Goal: Task Accomplishment & Management: Manage account settings

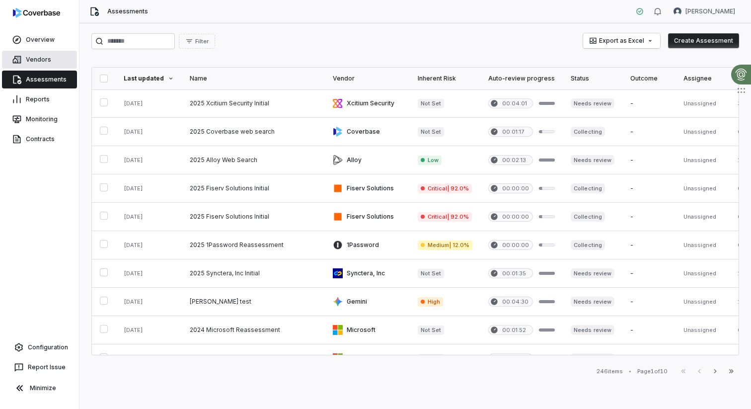
click at [33, 65] on link "Vendors" at bounding box center [39, 60] width 75 height 18
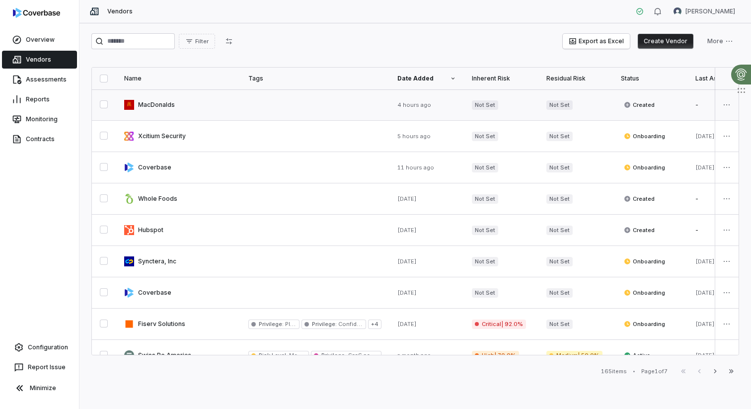
click at [194, 104] on link at bounding box center [178, 104] width 124 height 31
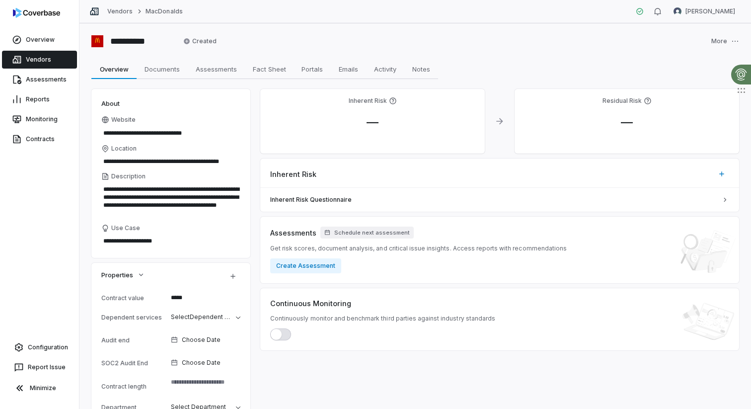
type textarea "*"
drag, startPoint x: 167, startPoint y: 42, endPoint x: 114, endPoint y: 42, distance: 53.6
click at [114, 42] on input "**********" at bounding box center [141, 41] width 68 height 16
type input "*********"
click at [23, 59] on link "Vendors" at bounding box center [39, 60] width 75 height 18
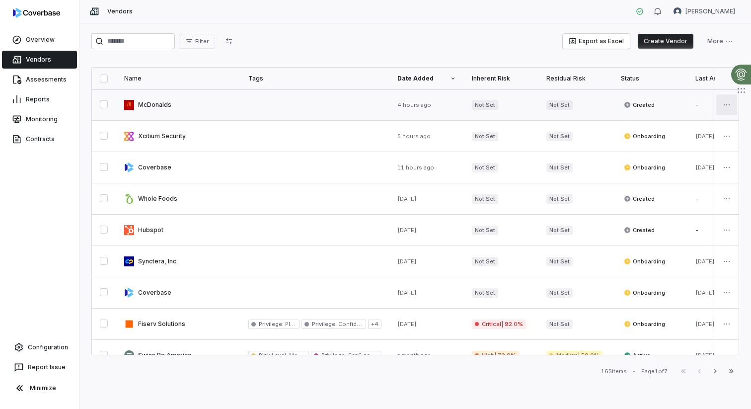
click at [723, 107] on html "Overview Vendors Assessments Reports Monitoring Contracts Configuration Report …" at bounding box center [375, 204] width 751 height 409
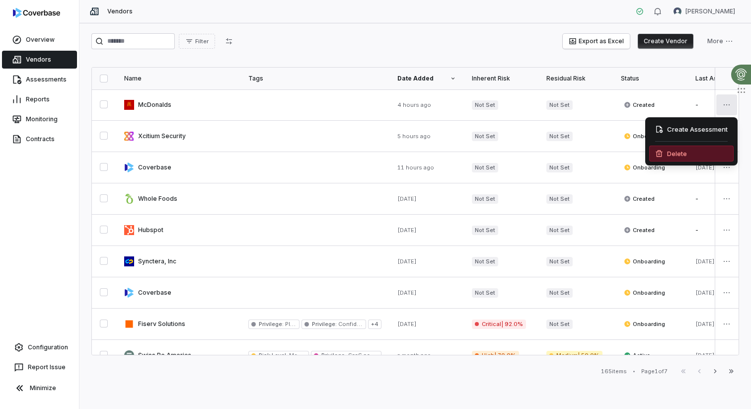
click at [673, 149] on div "Delete" at bounding box center [691, 153] width 84 height 16
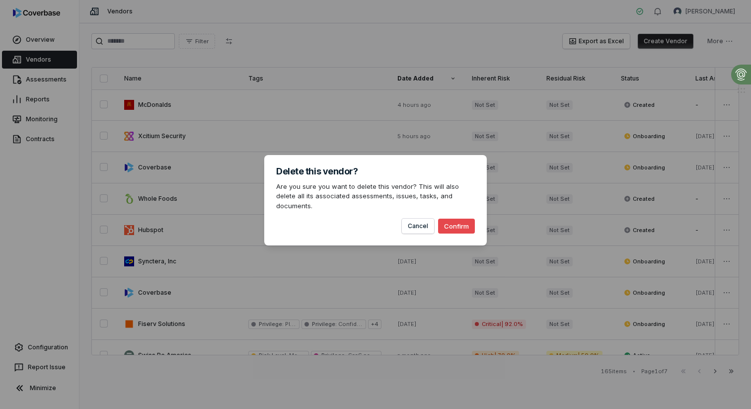
click at [462, 220] on button "Confirm" at bounding box center [456, 225] width 37 height 15
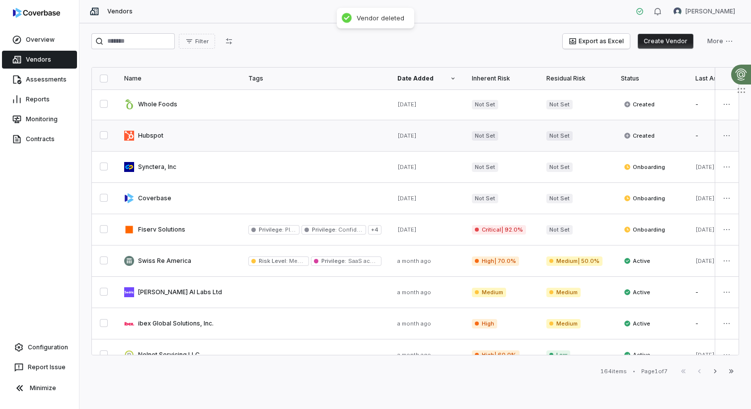
scroll to position [65, 0]
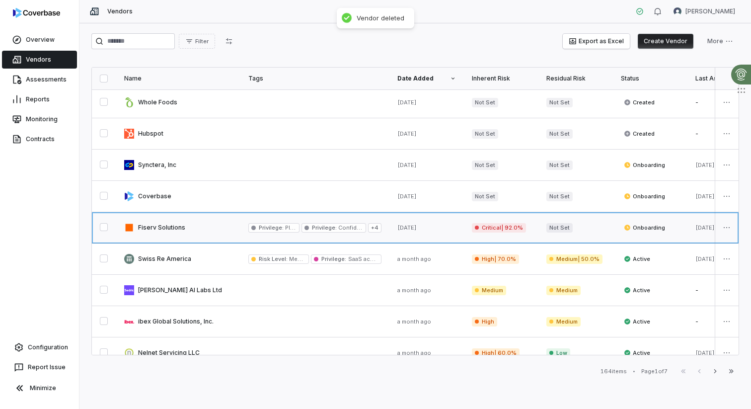
click at [218, 224] on link at bounding box center [178, 227] width 124 height 31
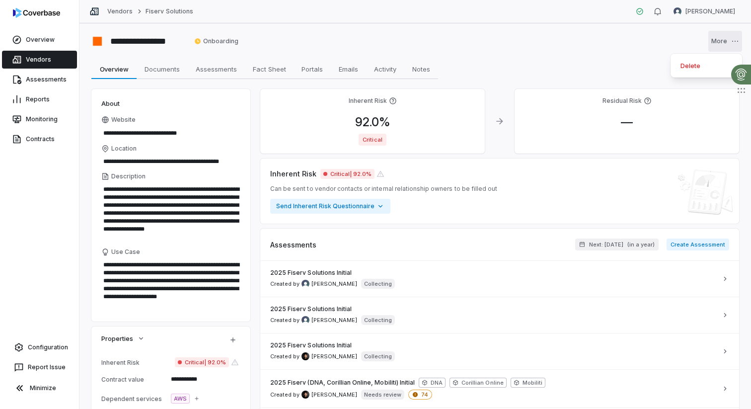
click at [720, 38] on html "**********" at bounding box center [375, 204] width 751 height 409
click at [477, 34] on html "**********" at bounding box center [375, 204] width 751 height 409
click at [37, 39] on link "Overview" at bounding box center [39, 40] width 75 height 18
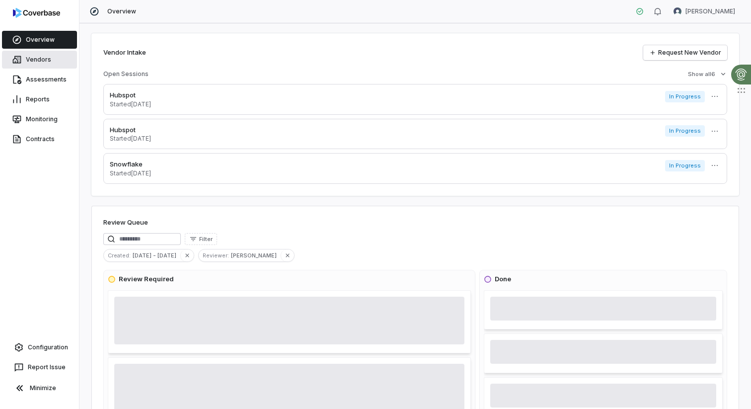
click at [29, 64] on link "Vendors" at bounding box center [39, 60] width 75 height 18
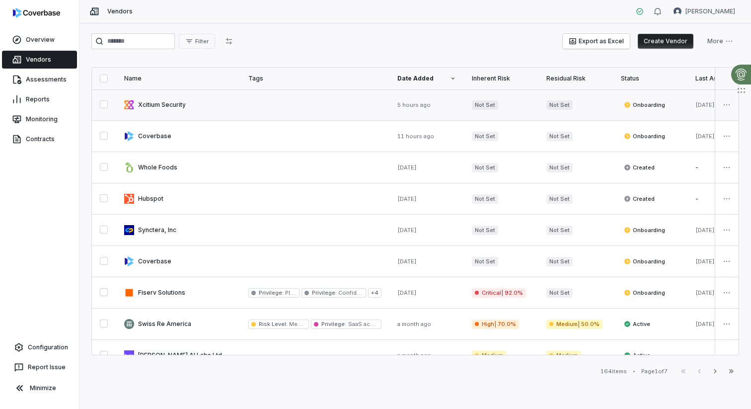
click at [166, 108] on link at bounding box center [178, 104] width 124 height 31
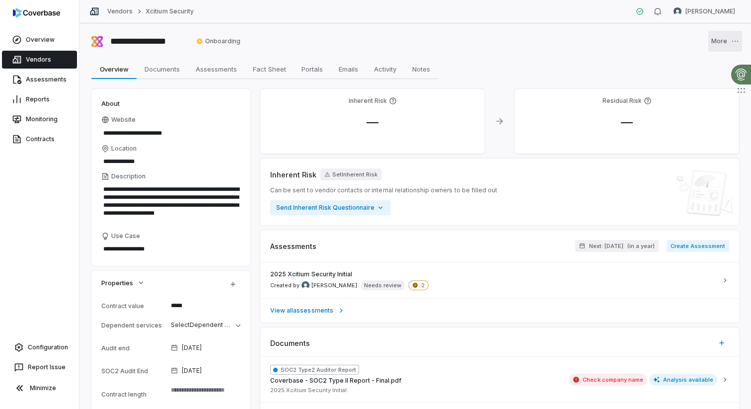
click at [729, 46] on html "**********" at bounding box center [375, 204] width 751 height 409
click at [522, 51] on html "**********" at bounding box center [375, 204] width 751 height 409
click at [21, 42] on icon at bounding box center [17, 40] width 10 height 10
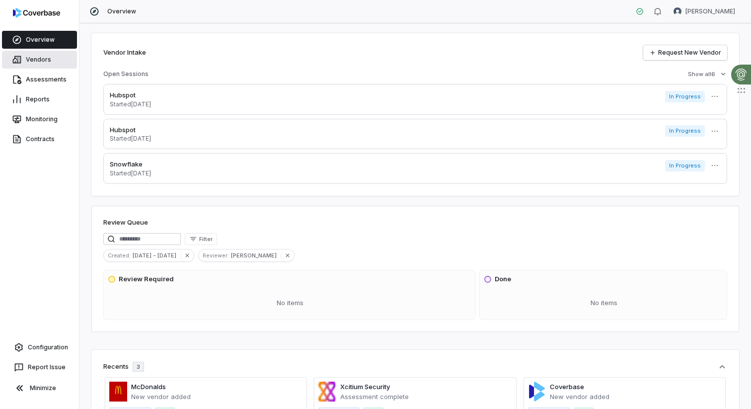
click at [43, 63] on link "Vendors" at bounding box center [39, 60] width 75 height 18
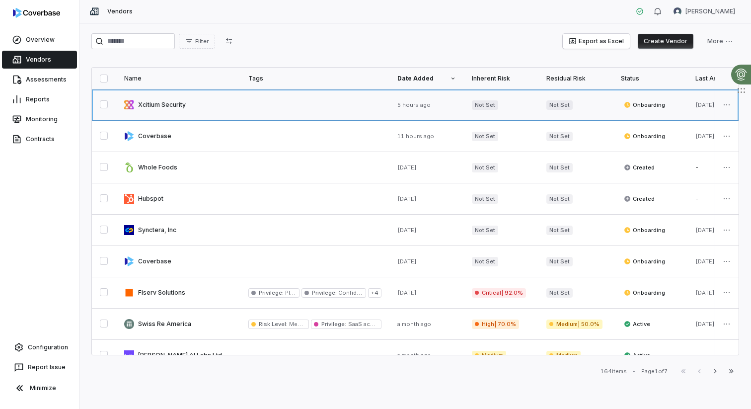
click at [243, 110] on link at bounding box center [314, 104] width 149 height 31
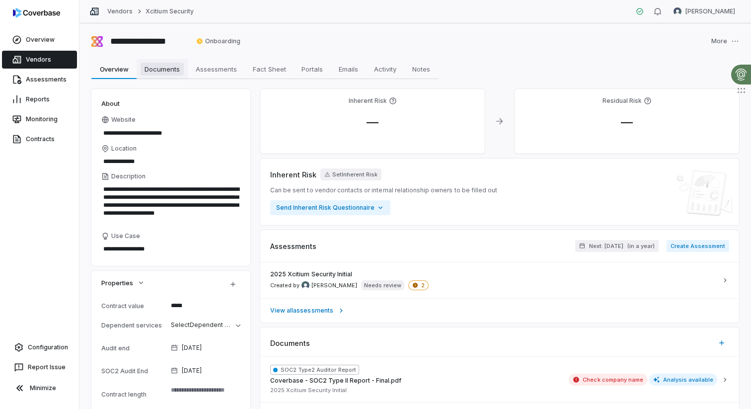
click at [167, 74] on span "Documents" at bounding box center [162, 69] width 43 height 13
type textarea "*"
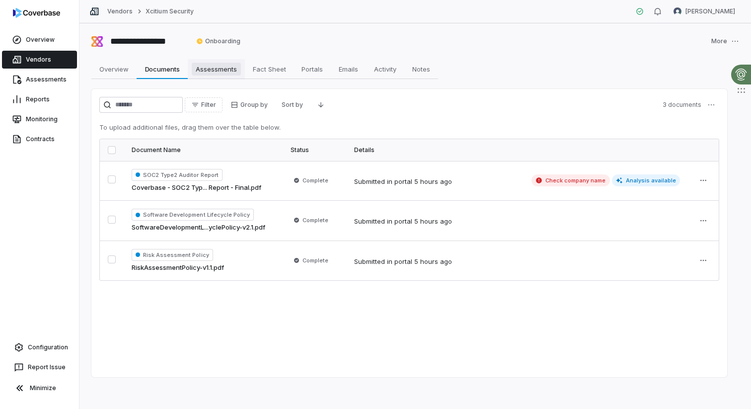
click at [213, 71] on span "Assessments" at bounding box center [216, 69] width 49 height 13
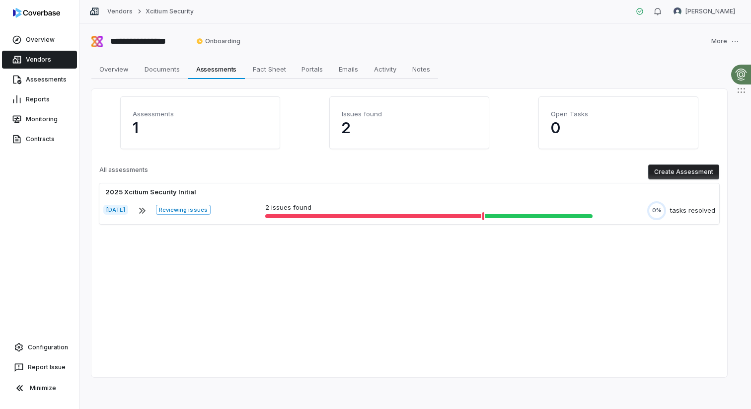
click at [687, 168] on button "Create Assessment" at bounding box center [683, 171] width 71 height 15
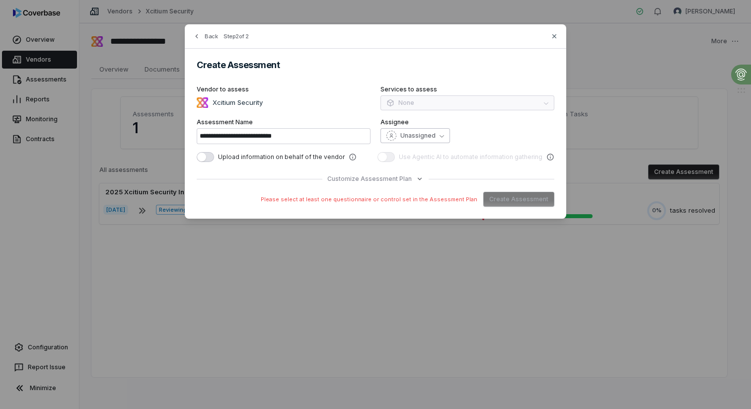
click at [426, 137] on span "Unassigned" at bounding box center [417, 136] width 35 height 8
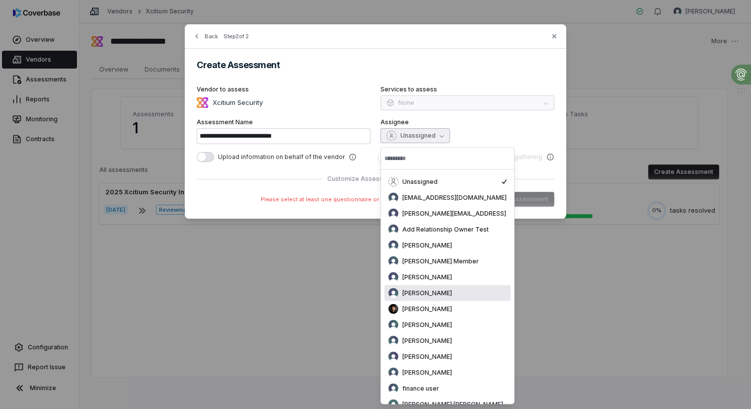
click at [420, 288] on div "Brian Ball" at bounding box center [447, 293] width 118 height 10
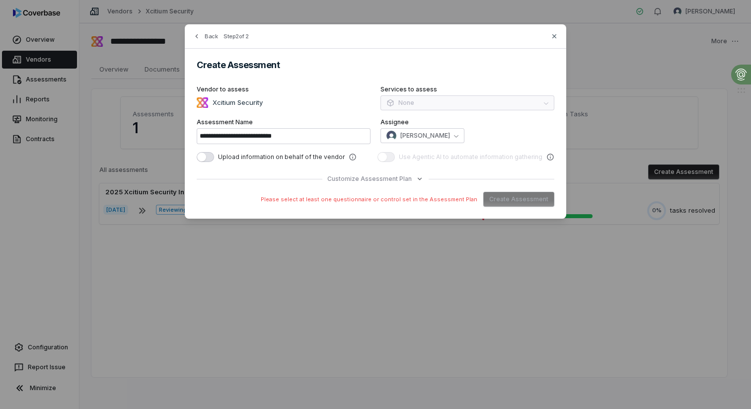
click at [381, 59] on div "Create Assessment" at bounding box center [376, 61] width 358 height 17
click at [432, 100] on div "Services to assess None" at bounding box center [467, 97] width 174 height 25
click at [552, 36] on icon "button" at bounding box center [554, 36] width 8 height 8
type input "**********"
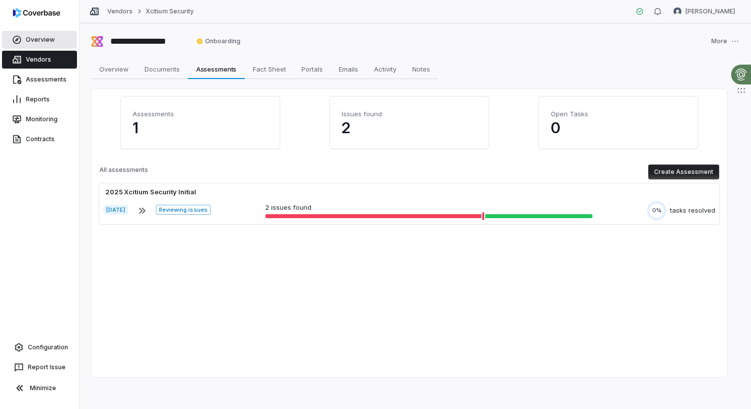
click at [23, 39] on link "Overview" at bounding box center [39, 40] width 75 height 18
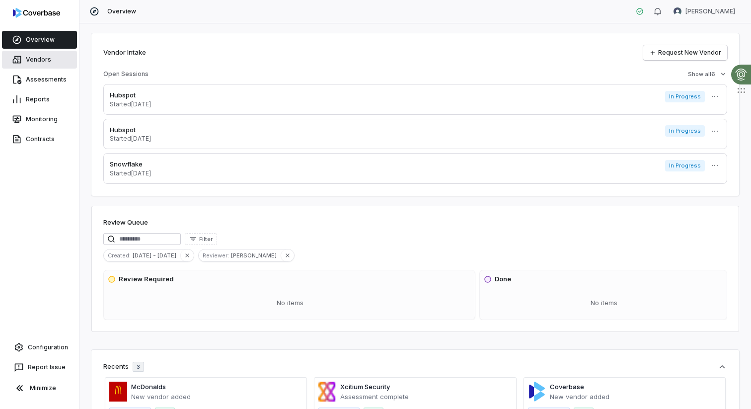
click at [26, 60] on link "Vendors" at bounding box center [39, 60] width 75 height 18
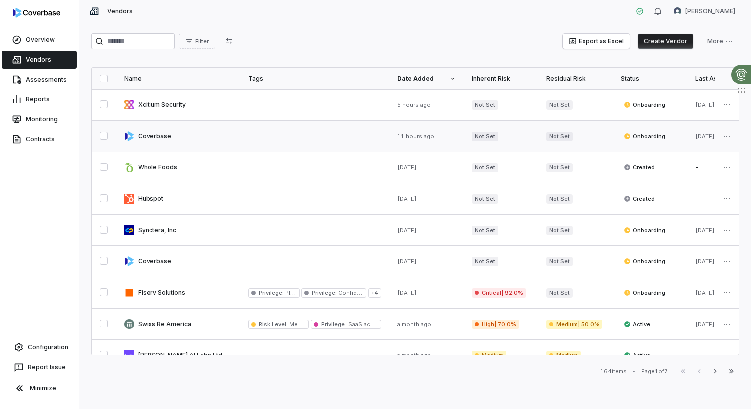
click at [190, 134] on link at bounding box center [178, 136] width 124 height 31
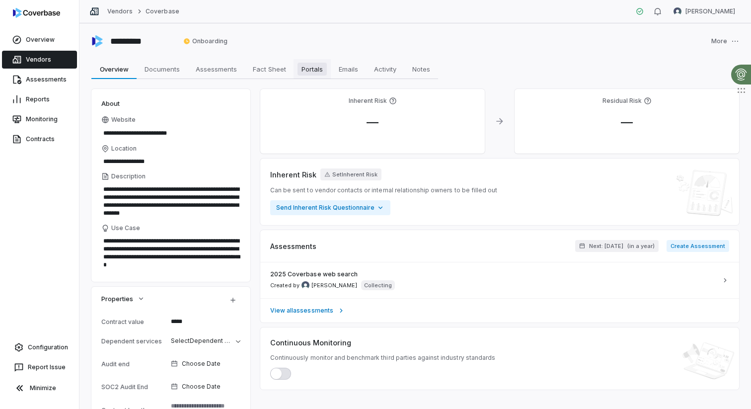
click at [303, 67] on span "Portals" at bounding box center [311, 69] width 29 height 13
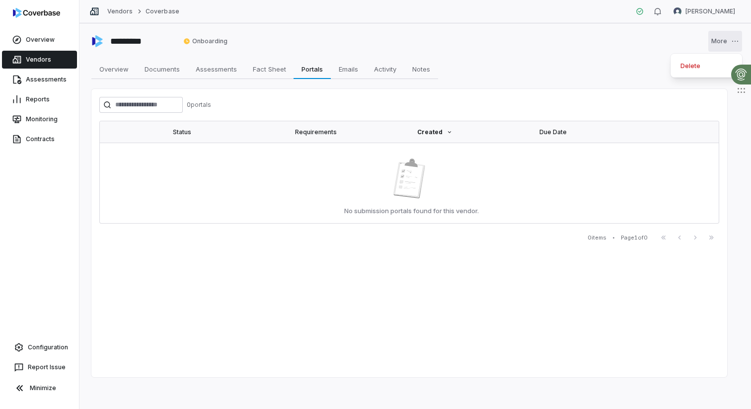
click at [729, 38] on html "Overview Vendors Assessments Reports Monitoring Contracts Configuration Report …" at bounding box center [375, 204] width 751 height 409
click at [511, 48] on html "Overview Vendors Assessments Reports Monitoring Contracts Configuration Report …" at bounding box center [375, 204] width 751 height 409
click at [20, 44] on icon at bounding box center [17, 40] width 10 height 10
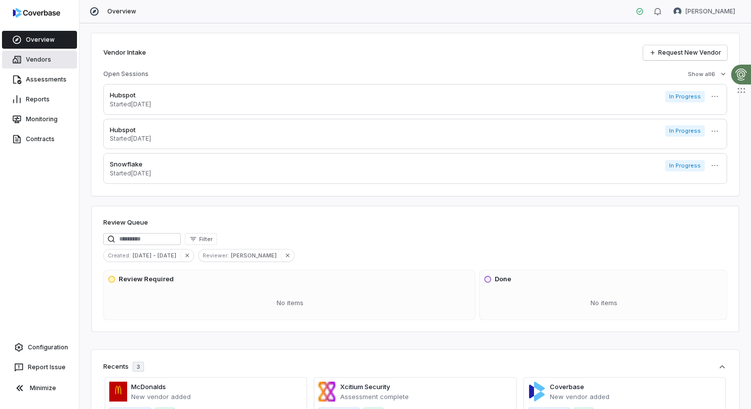
click at [46, 59] on link "Vendors" at bounding box center [39, 60] width 75 height 18
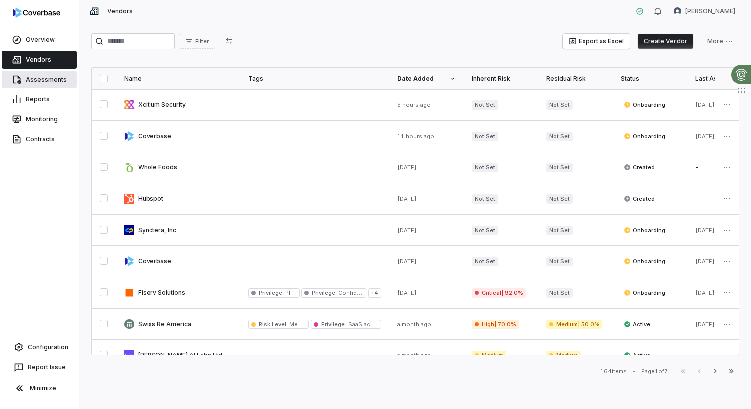
click at [37, 78] on link "Assessments" at bounding box center [39, 80] width 75 height 18
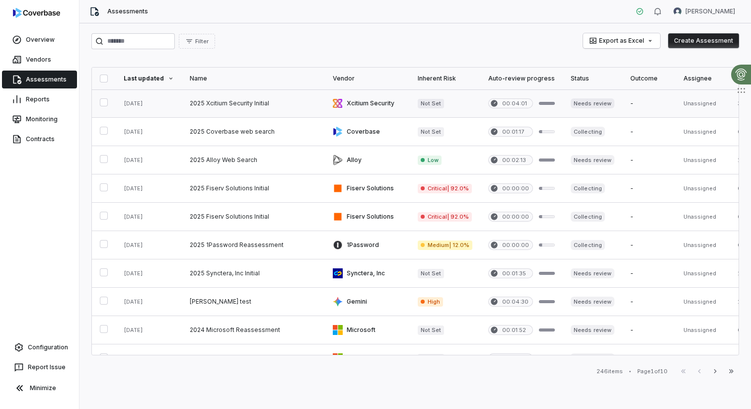
click at [273, 102] on link at bounding box center [253, 103] width 143 height 28
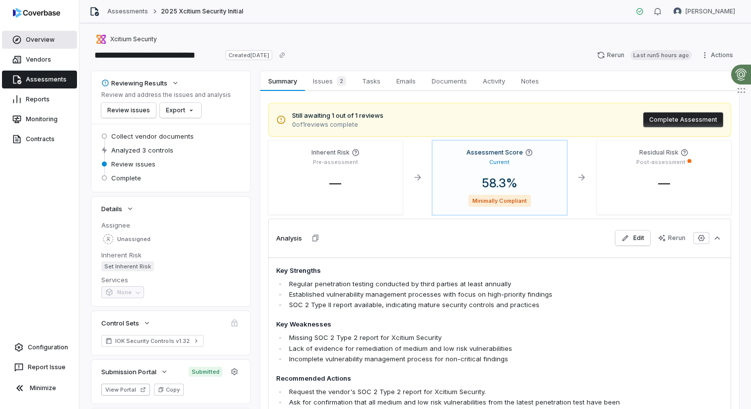
click at [33, 45] on link "Overview" at bounding box center [39, 40] width 75 height 18
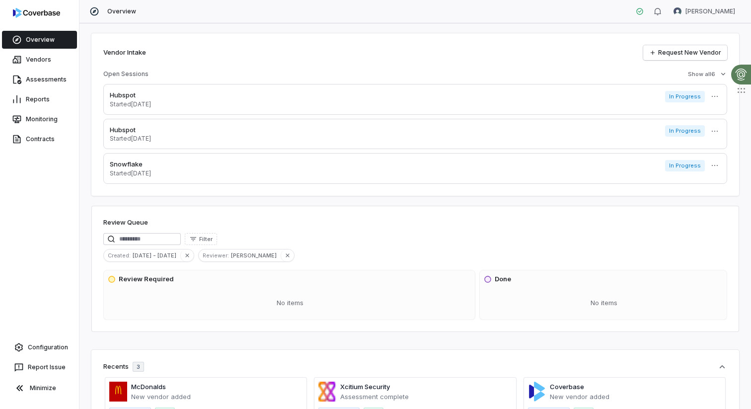
click at [30, 38] on link "Overview" at bounding box center [39, 40] width 75 height 18
click at [33, 39] on link "Overview" at bounding box center [39, 40] width 75 height 18
click at [29, 67] on link "Vendors" at bounding box center [39, 60] width 75 height 18
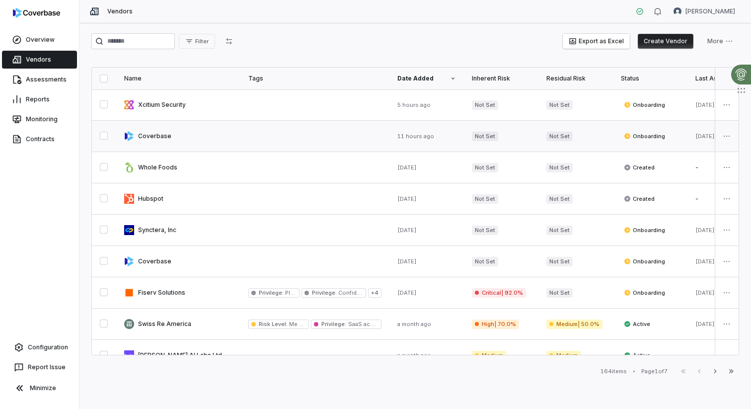
click at [176, 131] on link at bounding box center [178, 136] width 124 height 31
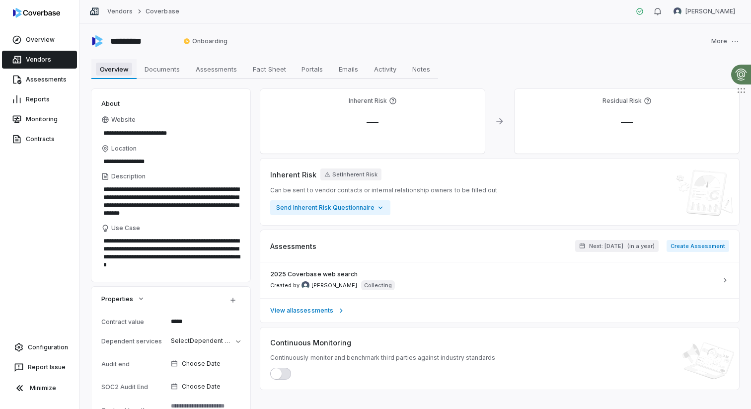
click at [132, 66] on span "Overview" at bounding box center [114, 69] width 37 height 13
click at [46, 61] on link "Vendors" at bounding box center [39, 60] width 75 height 18
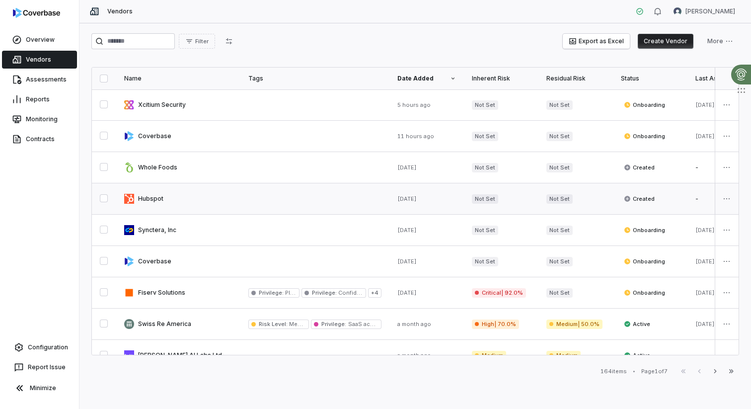
click at [174, 198] on link at bounding box center [178, 198] width 124 height 31
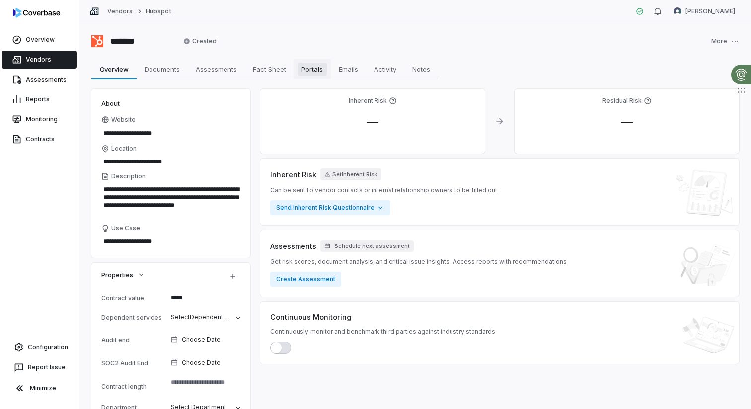
click at [313, 69] on span "Portals" at bounding box center [311, 69] width 29 height 13
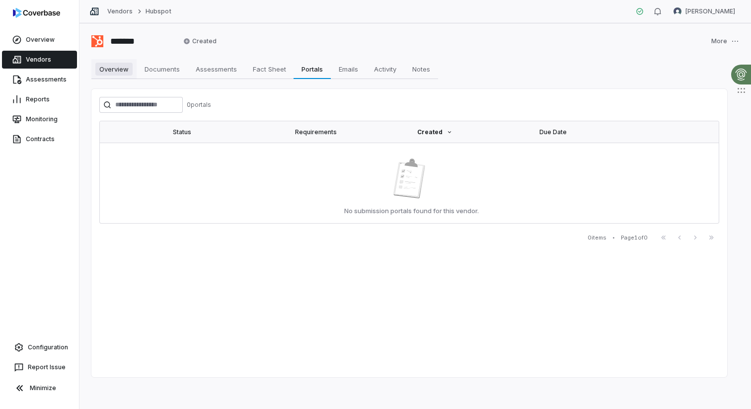
click at [117, 71] on span "Overview" at bounding box center [113, 69] width 37 height 13
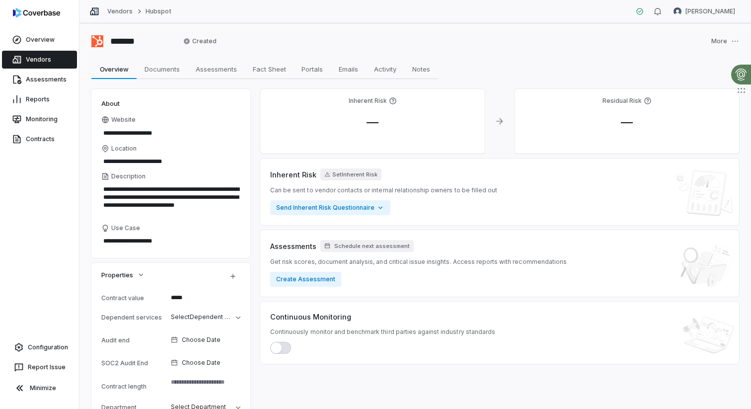
click at [50, 61] on link "Vendors" at bounding box center [39, 60] width 75 height 18
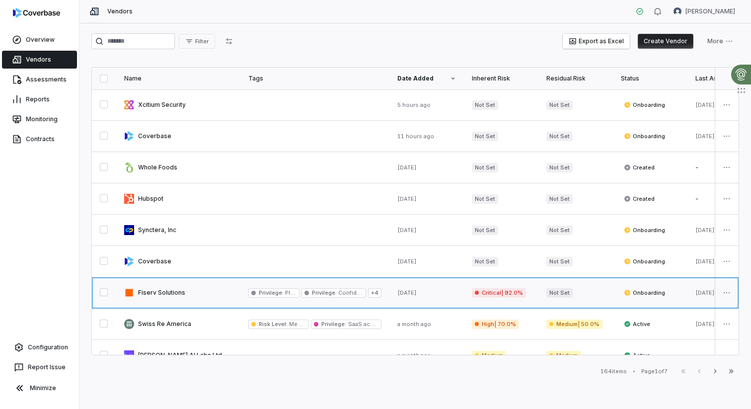
click at [197, 293] on link at bounding box center [178, 292] width 124 height 31
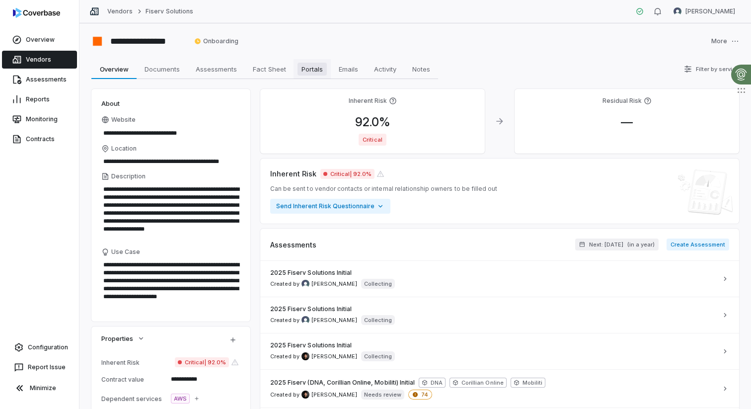
click at [313, 66] on span "Portals" at bounding box center [311, 69] width 29 height 13
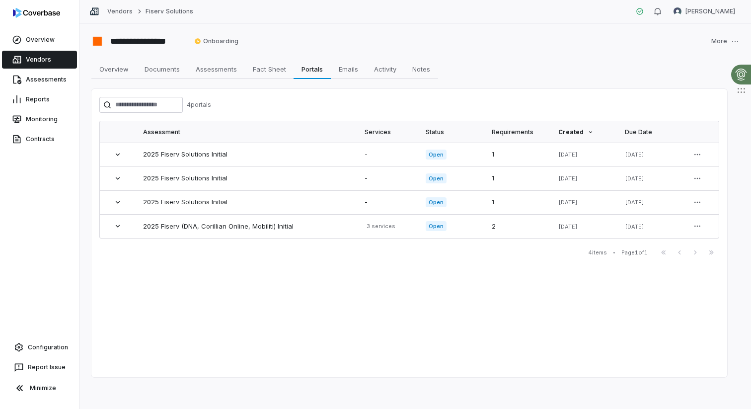
click at [34, 57] on link "Vendors" at bounding box center [39, 60] width 75 height 18
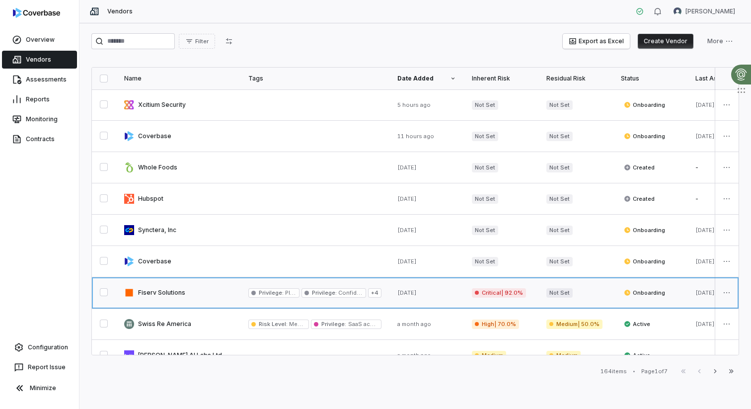
click at [195, 290] on link at bounding box center [178, 292] width 124 height 31
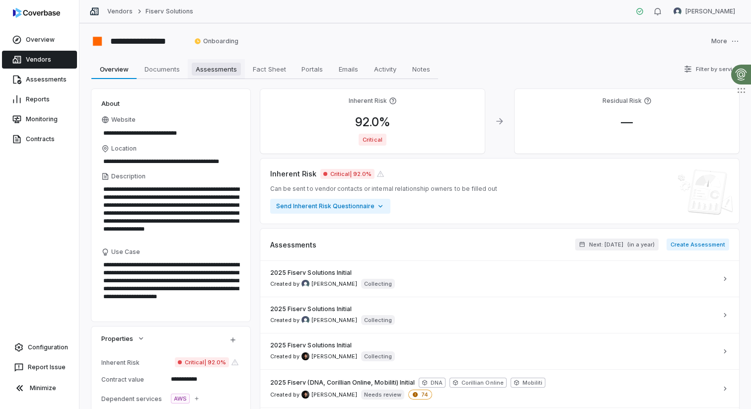
click at [217, 73] on span "Assessments" at bounding box center [216, 69] width 49 height 13
type textarea "*"
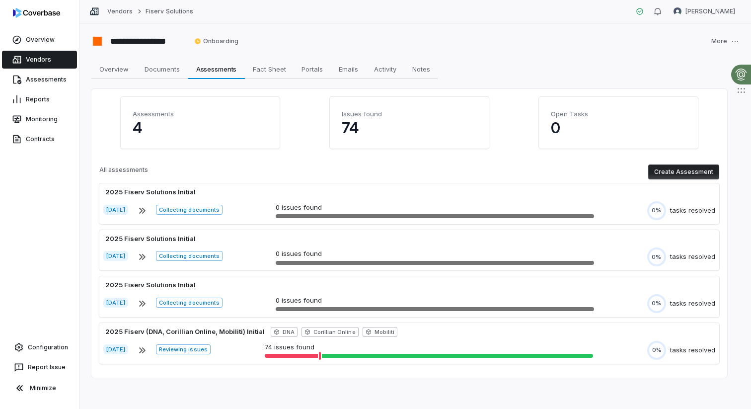
click at [674, 165] on button "Create Assessment" at bounding box center [683, 171] width 71 height 15
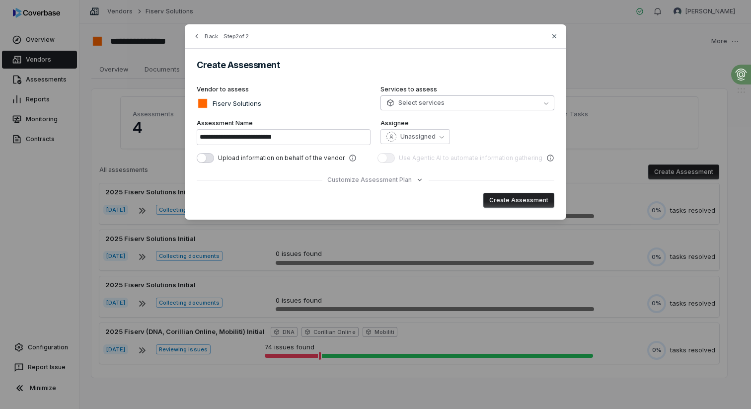
click at [409, 99] on span "Select services" at bounding box center [415, 103] width 58 height 8
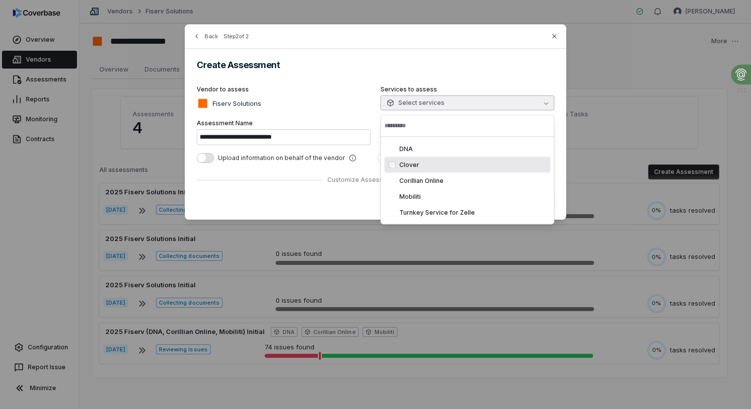
click at [411, 162] on span "Clover" at bounding box center [409, 165] width 20 height 8
type input "**********"
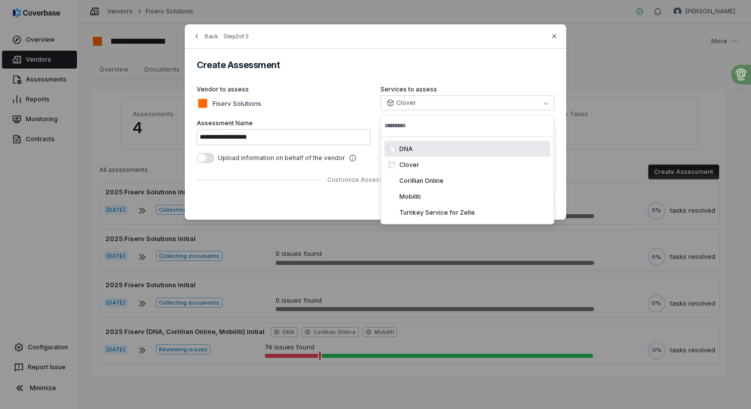
click at [366, 72] on div "**********" at bounding box center [375, 121] width 381 height 195
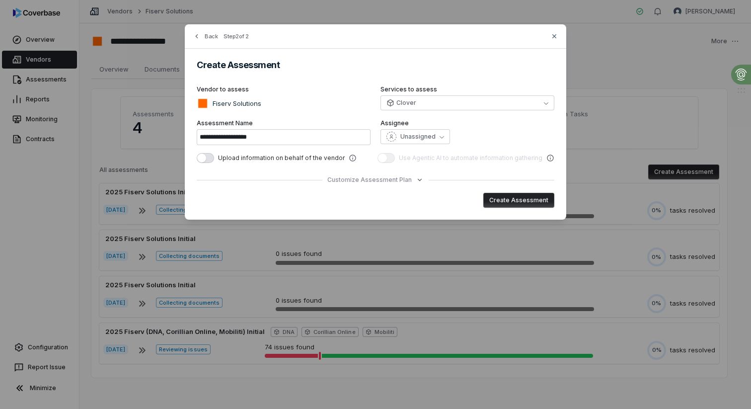
click at [356, 85] on div "**********" at bounding box center [375, 121] width 381 height 195
click at [426, 136] on span "Unassigned" at bounding box center [417, 137] width 35 height 8
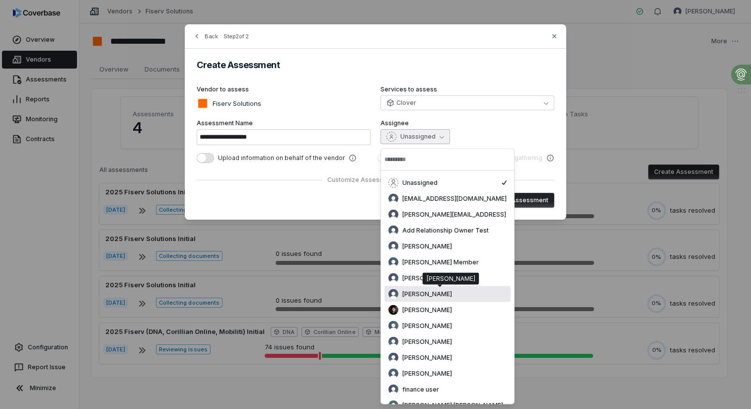
click at [418, 291] on span "Brian Ball" at bounding box center [427, 294] width 50 height 8
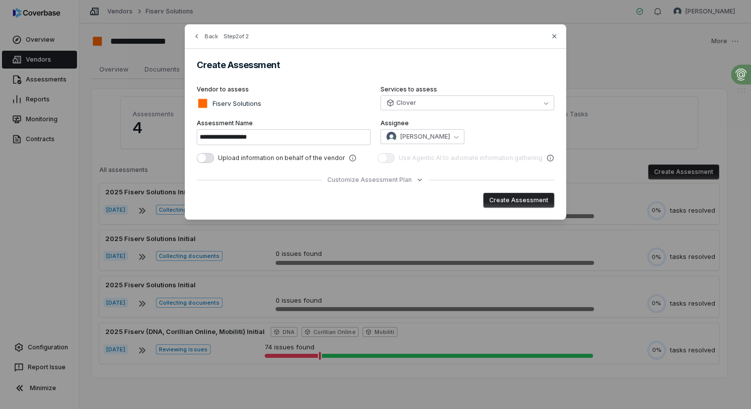
click at [347, 82] on div "**********" at bounding box center [375, 121] width 381 height 195
click at [532, 204] on button "Create Assessment" at bounding box center [518, 200] width 71 height 15
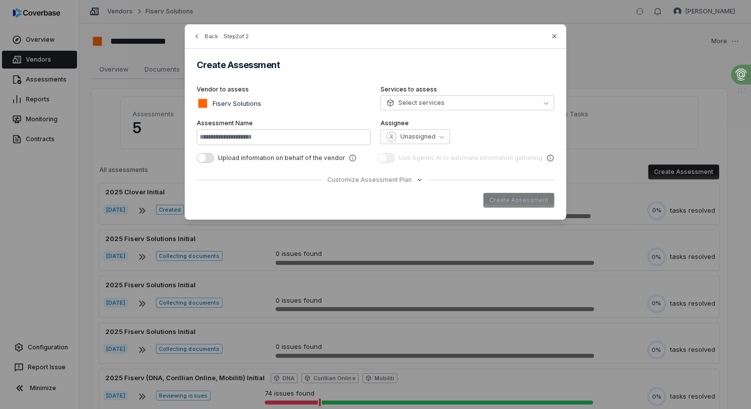
type input "**********"
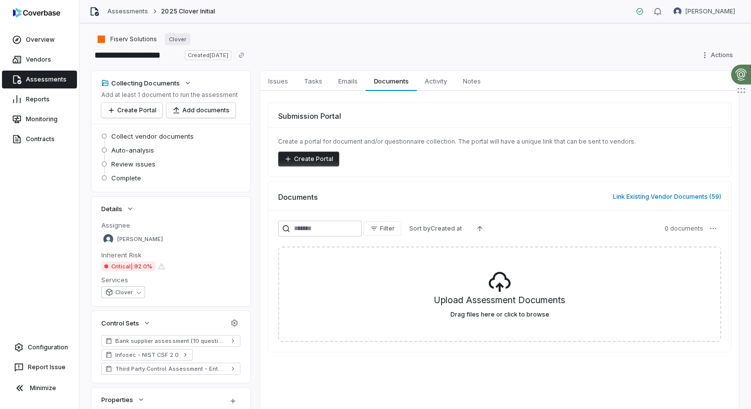
click at [313, 158] on button "Create Portal" at bounding box center [308, 158] width 61 height 15
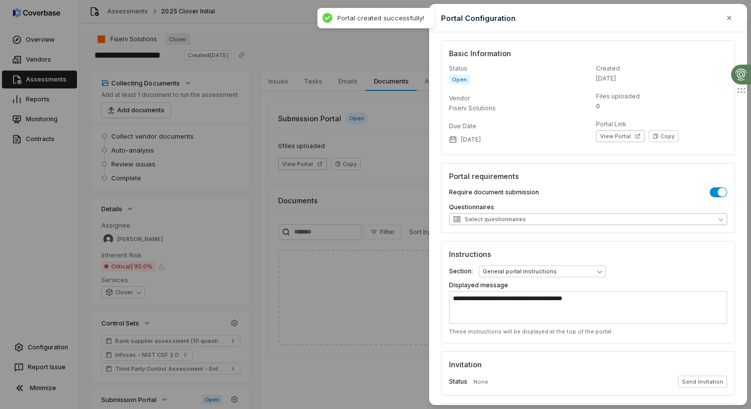
click at [540, 217] on button "Select questionnaires" at bounding box center [588, 219] width 278 height 12
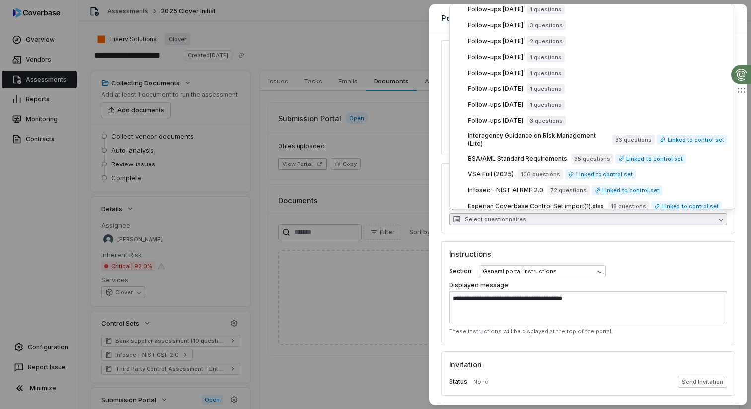
scroll to position [213, 0]
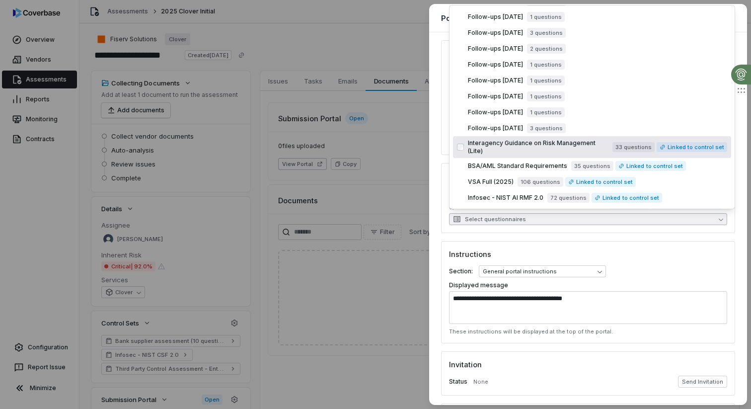
click at [493, 146] on span "Interagency Guidance on Risk Management (Lite)" at bounding box center [538, 147] width 141 height 16
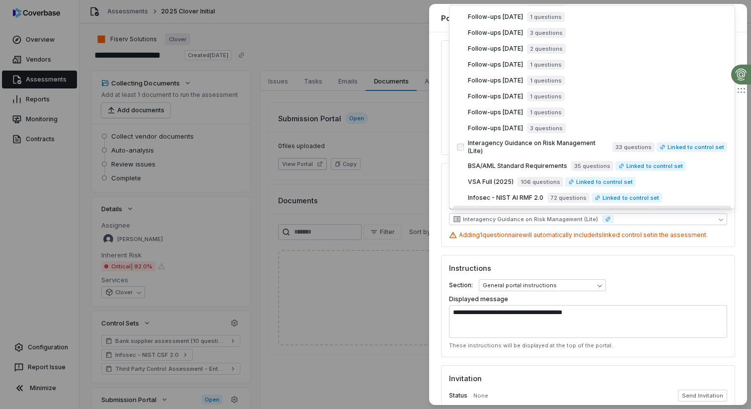
click at [447, 250] on form "**********" at bounding box center [588, 268] width 294 height 457
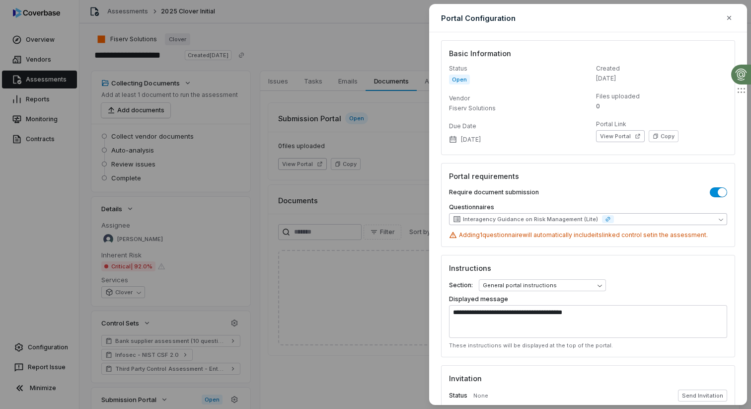
click at [542, 222] on span "Interagency Guidance on Risk Management (Lite)" at bounding box center [530, 219] width 135 height 7
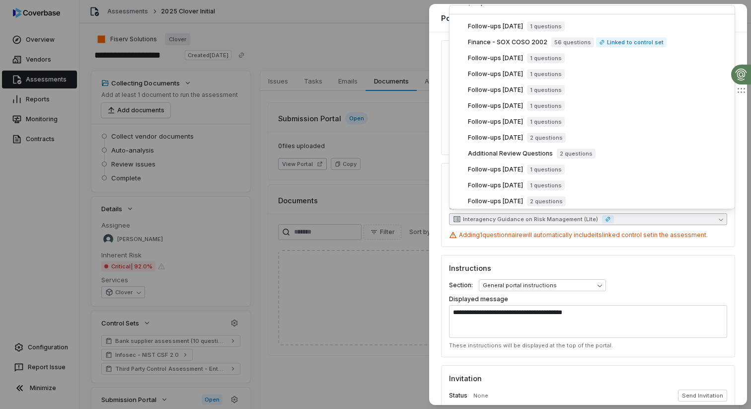
scroll to position [0, 0]
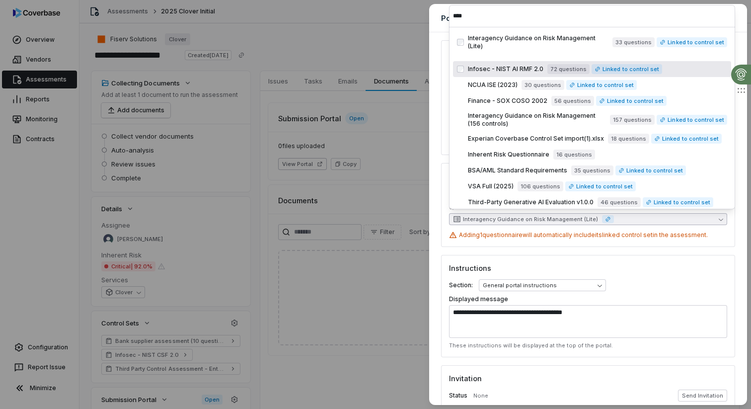
type input "****"
click at [486, 65] on span "Infosec - NIST AI RMF 2.0" at bounding box center [505, 69] width 75 height 8
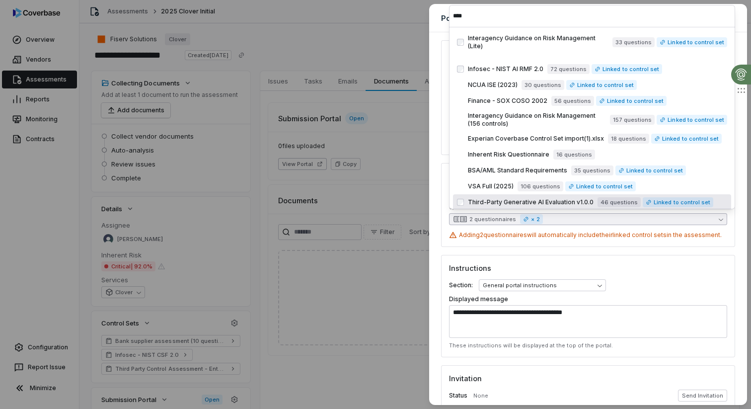
click at [587, 274] on div "**********" at bounding box center [588, 306] width 294 height 102
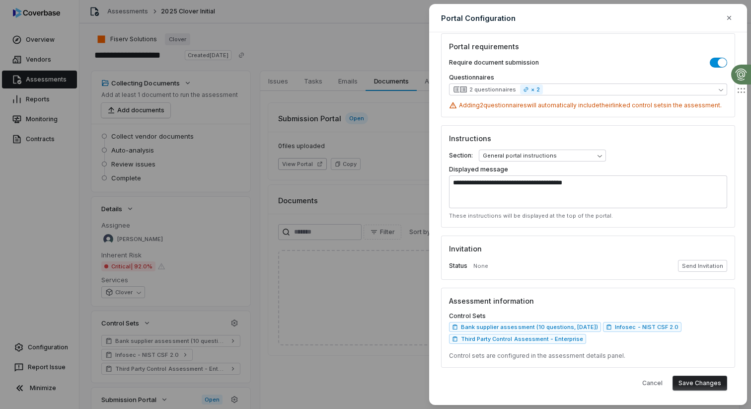
scroll to position [131, 0]
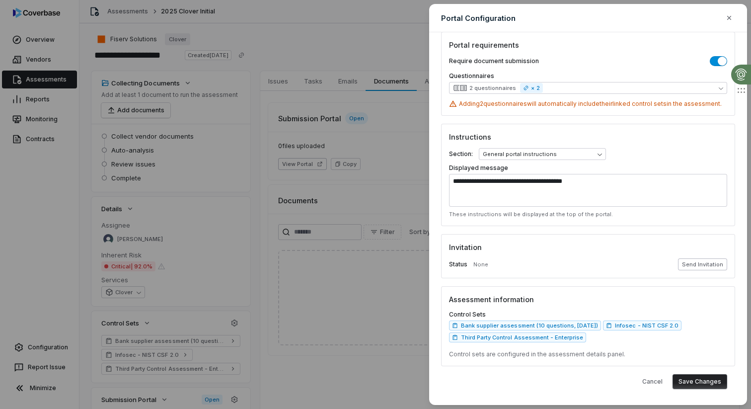
click at [703, 266] on button "Send Invitation" at bounding box center [702, 264] width 49 height 12
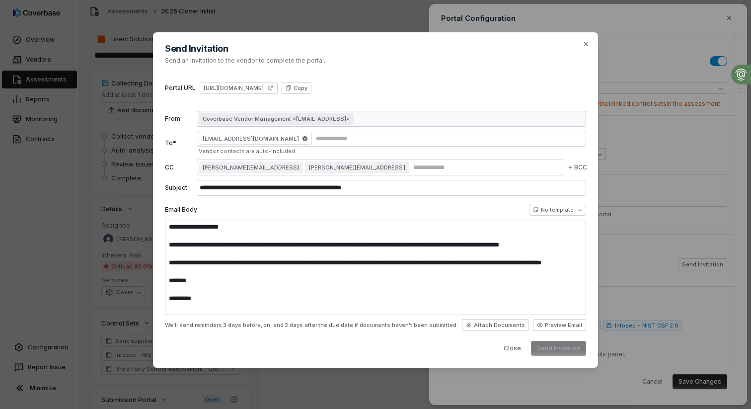
type textarea "**********"
click at [567, 346] on button "Send Invitation" at bounding box center [558, 348] width 55 height 15
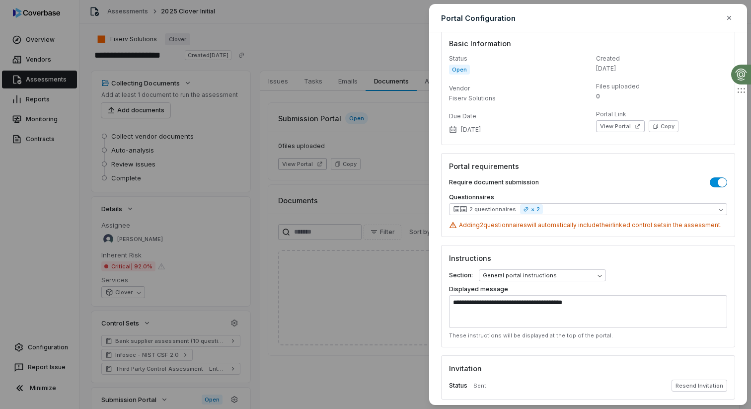
scroll to position [0, 0]
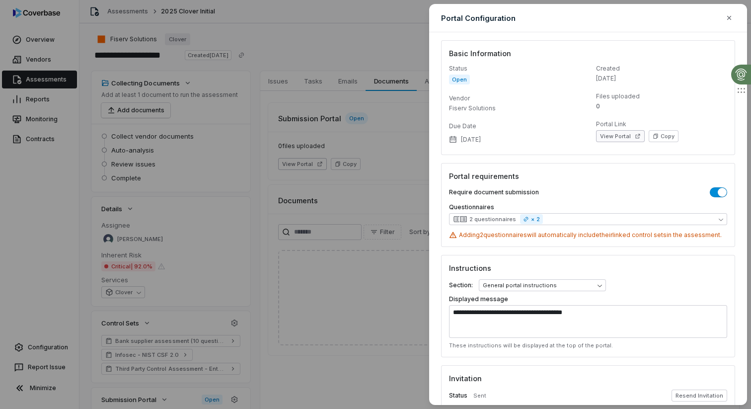
click at [620, 136] on button "View Portal" at bounding box center [620, 136] width 49 height 12
click at [596, 130] on button "View Portal" at bounding box center [620, 136] width 49 height 12
click at [44, 148] on body "**********" at bounding box center [375, 204] width 751 height 409
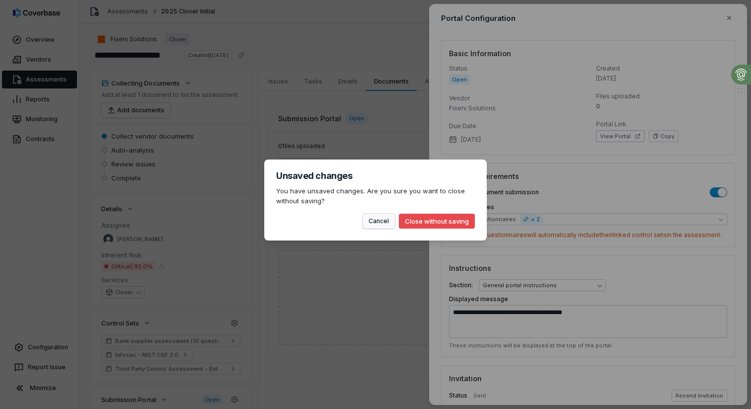
click at [370, 219] on button "Cancel" at bounding box center [378, 221] width 32 height 15
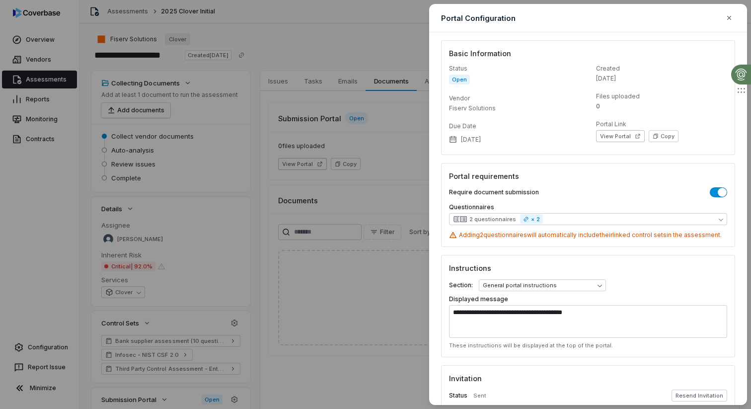
click at [393, 36] on body "**********" at bounding box center [375, 204] width 751 height 409
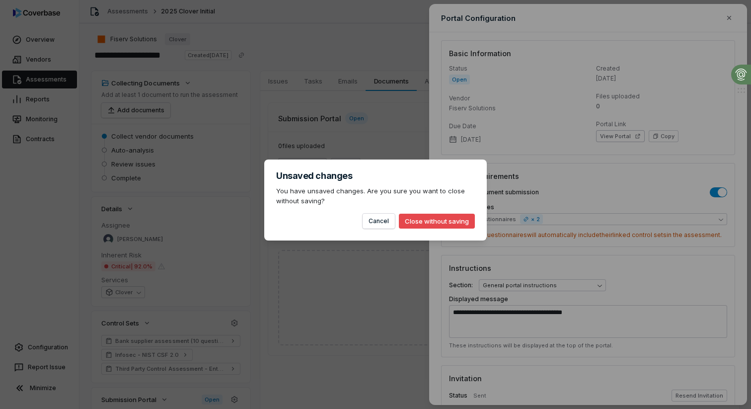
click at [418, 225] on button "Close without saving" at bounding box center [437, 221] width 76 height 15
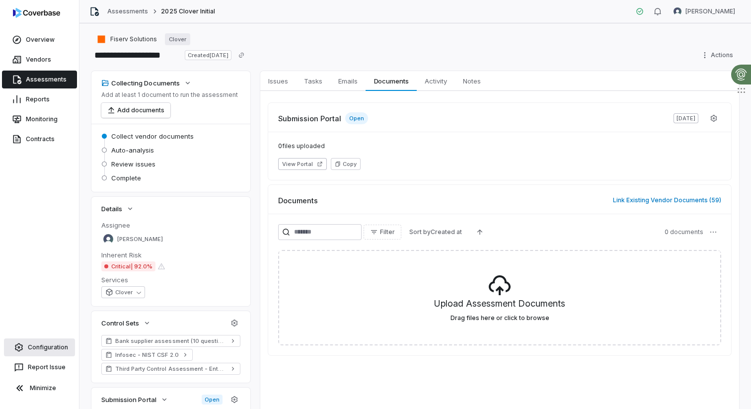
click at [51, 351] on link "Configuration" at bounding box center [39, 347] width 71 height 18
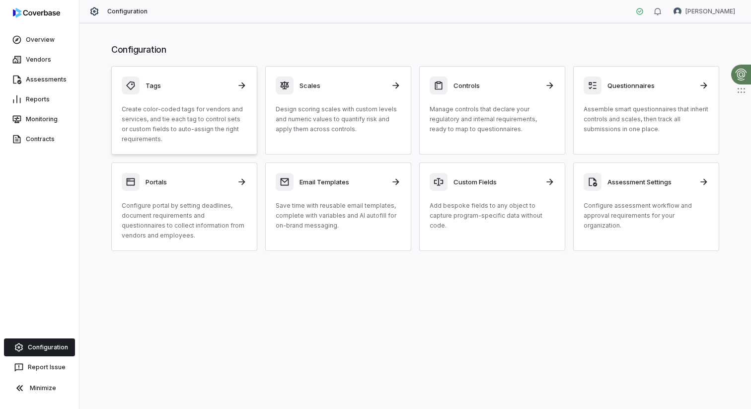
click at [171, 99] on div "Tags Create color-coded tags for vendors and services, and tie each tag to cont…" at bounding box center [184, 110] width 125 height 68
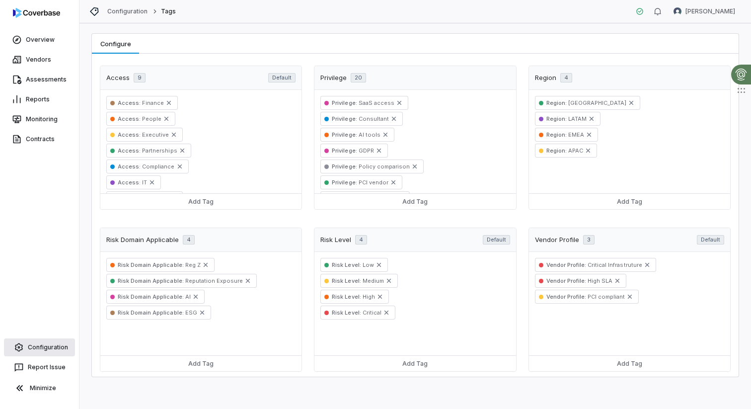
click at [51, 341] on link "Configuration" at bounding box center [39, 347] width 71 height 18
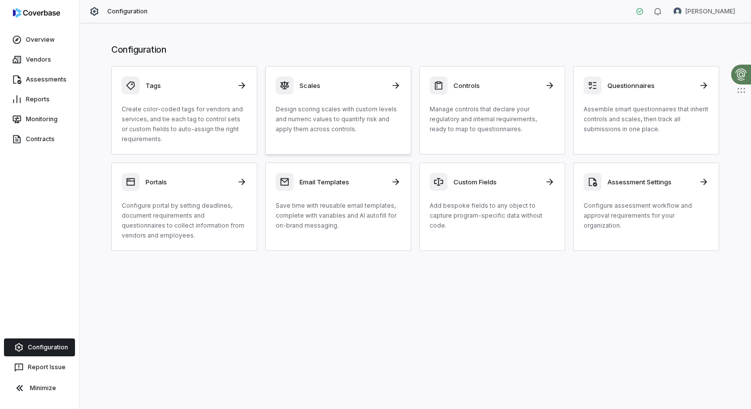
click at [338, 108] on p "Design scoring scales with custom levels and numeric values to quantify risk an…" at bounding box center [338, 119] width 125 height 30
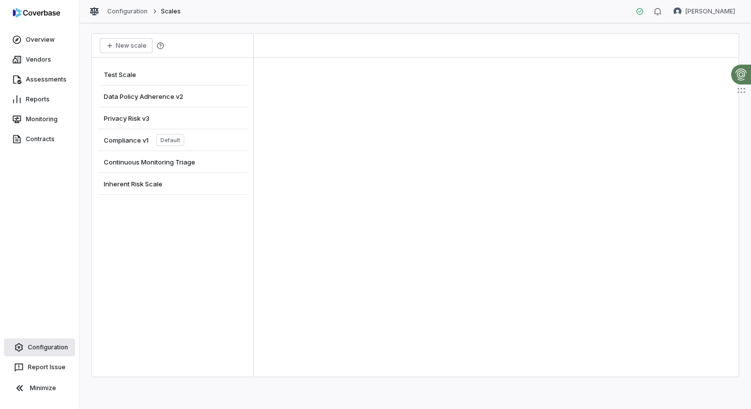
click at [27, 351] on link "Configuration" at bounding box center [39, 347] width 71 height 18
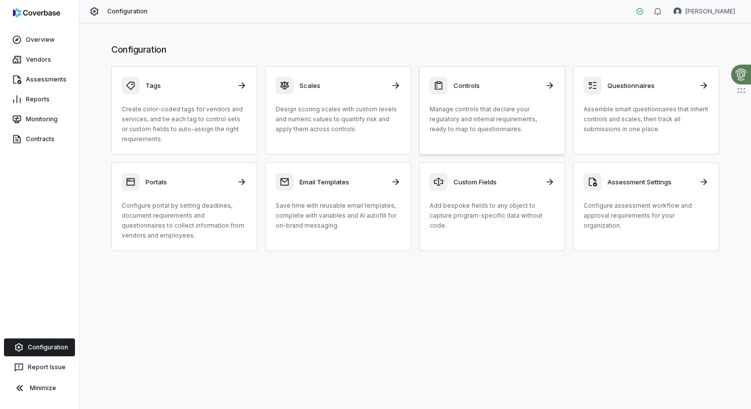
click at [478, 101] on div "Controls Manage controls that declare your regulatory and internal requirements…" at bounding box center [492, 105] width 125 height 58
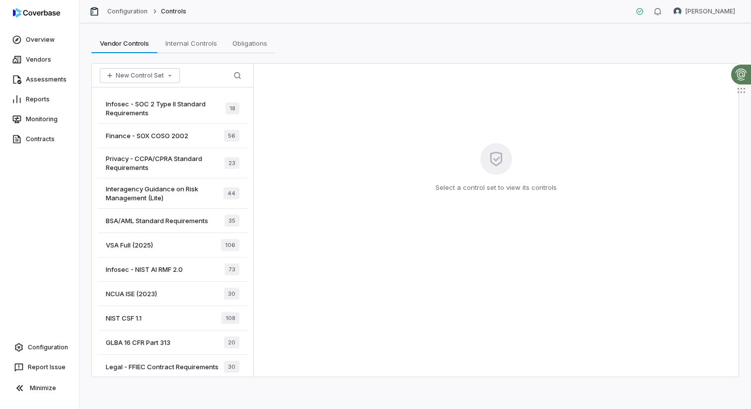
click at [163, 106] on span "Infosec - SOC 2 Type II Standard Requirements" at bounding box center [166, 108] width 120 height 18
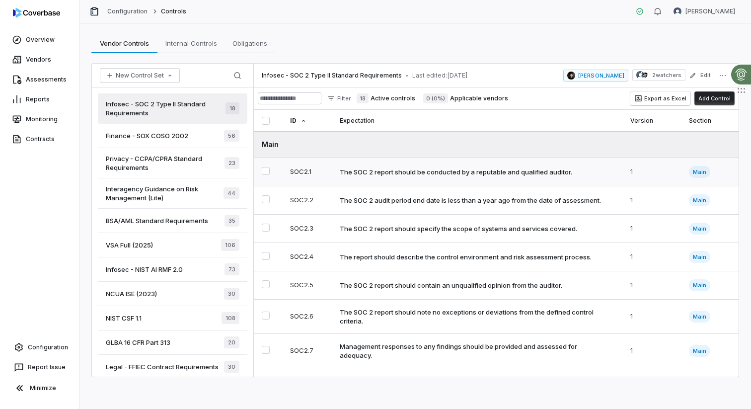
click at [321, 171] on td "SOC2.1" at bounding box center [306, 172] width 49 height 28
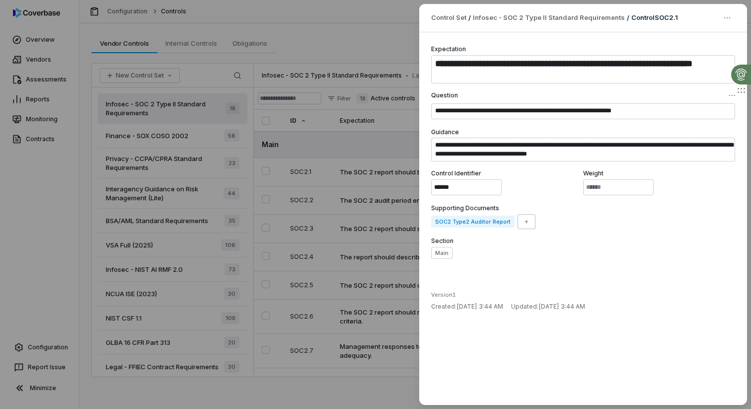
click at [366, 15] on div "**********" at bounding box center [375, 204] width 751 height 409
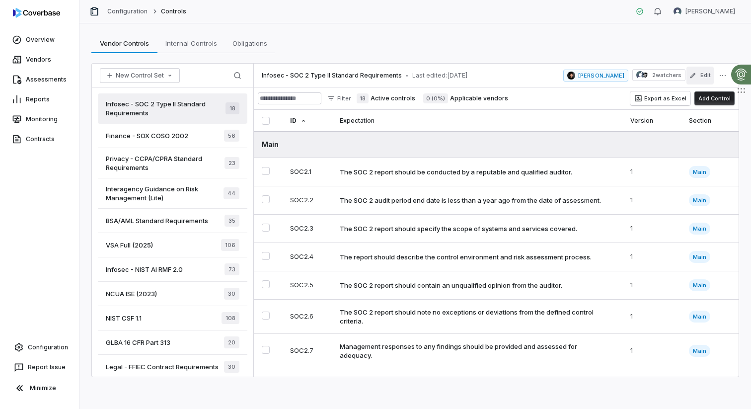
click at [696, 72] on icon "button" at bounding box center [692, 75] width 7 height 7
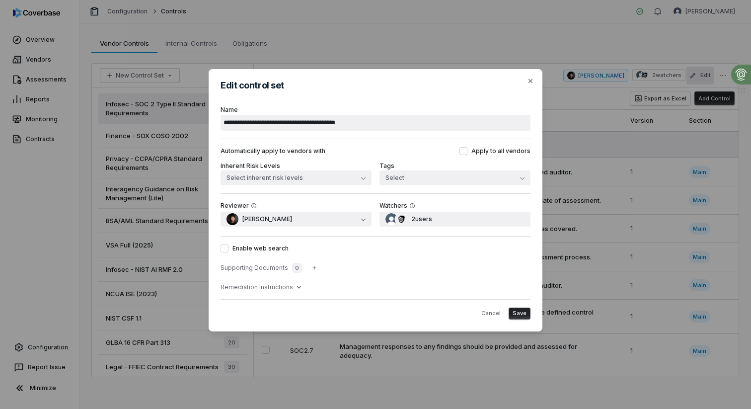
click at [225, 248] on button "Enable web search" at bounding box center [224, 248] width 8 height 8
click at [221, 248] on button "Enable web search" at bounding box center [224, 248] width 8 height 8
click at [527, 81] on icon "button" at bounding box center [530, 81] width 8 height 8
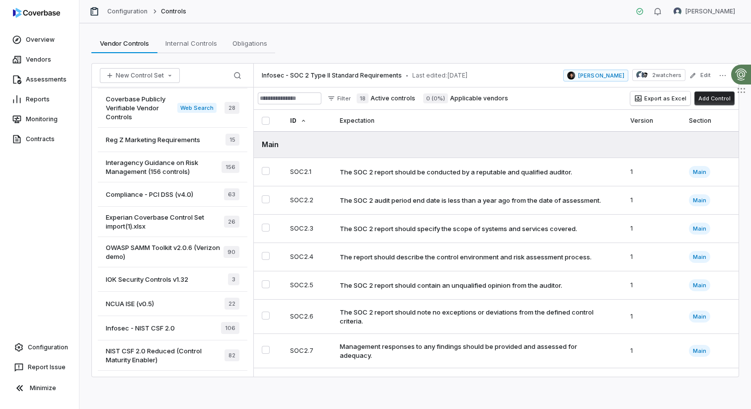
scroll to position [371, 0]
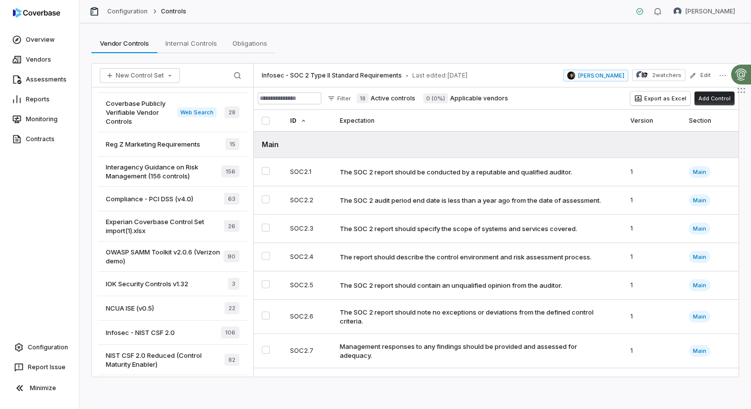
click at [163, 117] on span "Coverbase Publicly Verifiable Vendor Controls" at bounding box center [142, 112] width 72 height 27
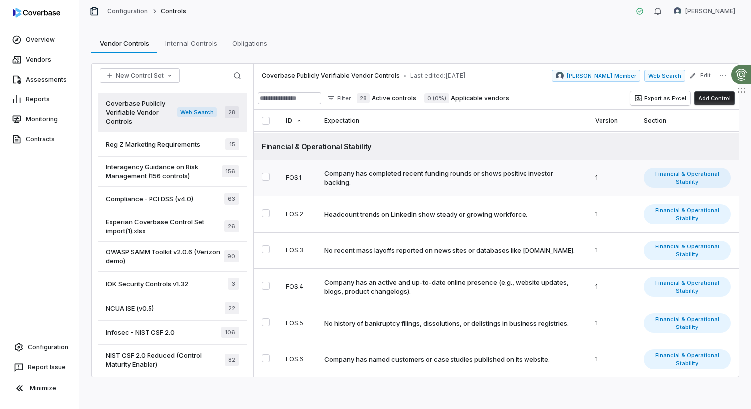
scroll to position [244, 0]
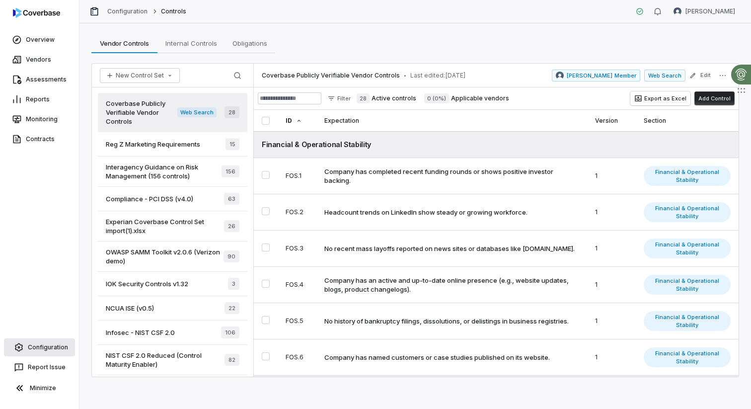
click at [43, 343] on link "Configuration" at bounding box center [39, 347] width 71 height 18
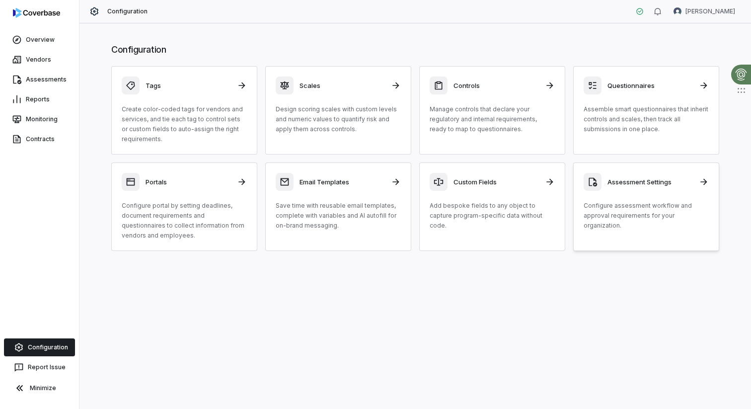
click at [628, 190] on div "Assessment Settings" at bounding box center [645, 182] width 125 height 18
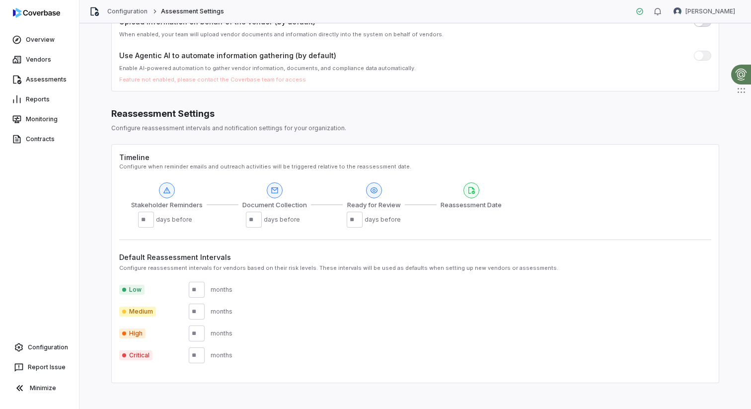
scroll to position [195, 0]
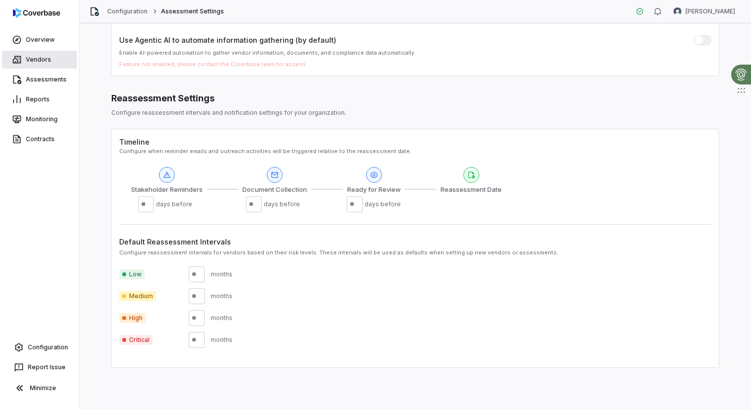
click at [35, 64] on link "Vendors" at bounding box center [39, 60] width 75 height 18
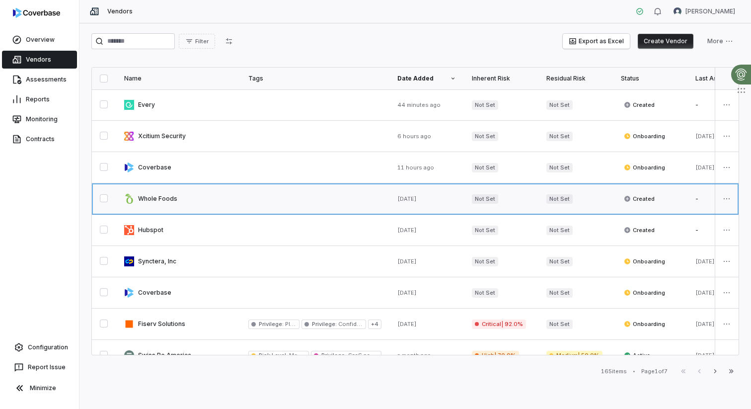
click at [199, 196] on link at bounding box center [178, 198] width 124 height 31
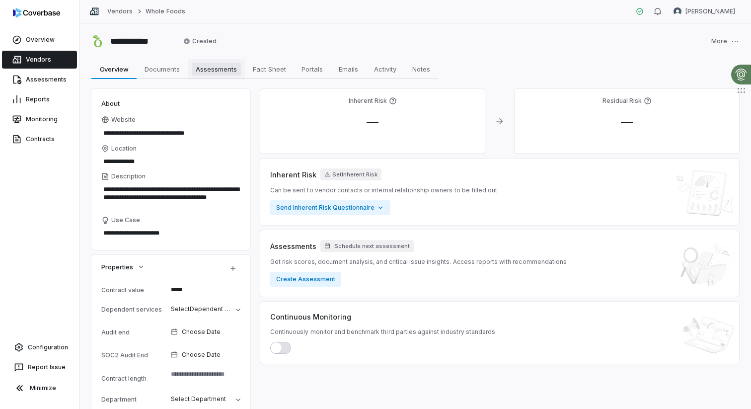
click at [220, 72] on span "Assessments" at bounding box center [216, 69] width 49 height 13
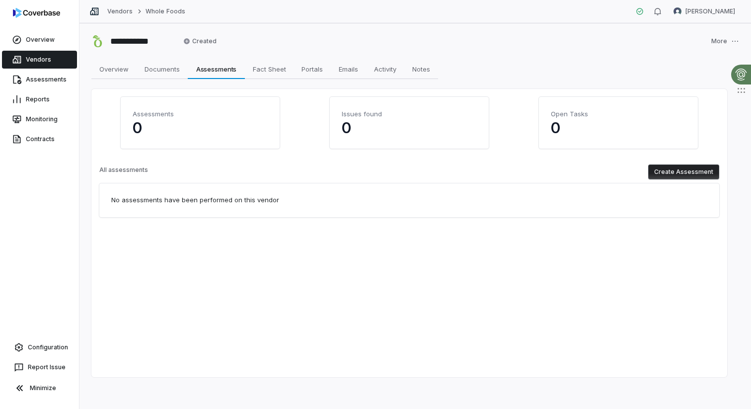
click at [29, 58] on link "Vendors" at bounding box center [39, 60] width 75 height 18
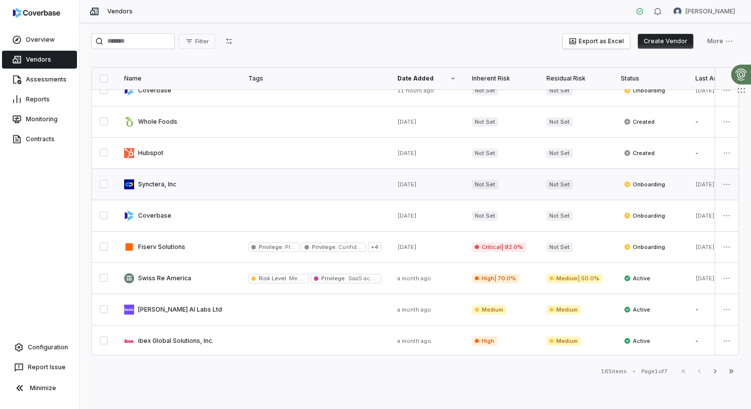
scroll to position [88, 0]
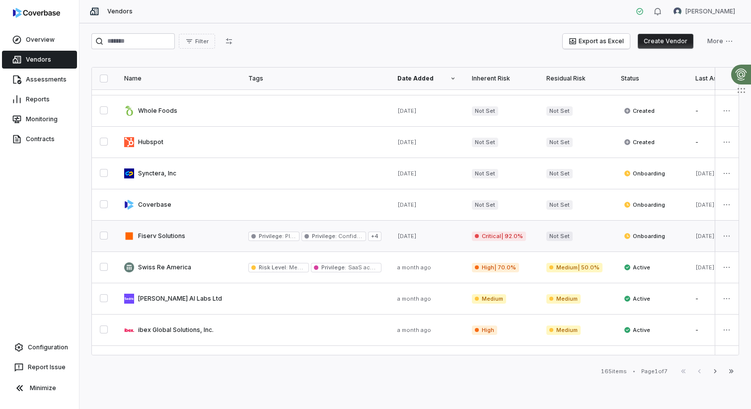
click at [221, 244] on link at bounding box center [178, 235] width 124 height 31
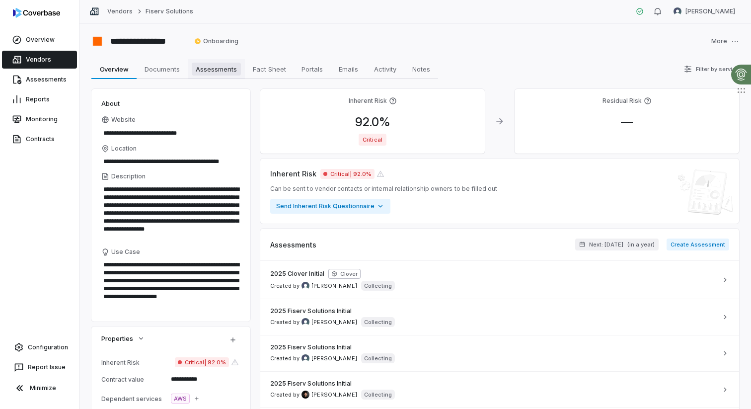
click at [226, 70] on span "Assessments" at bounding box center [216, 69] width 49 height 13
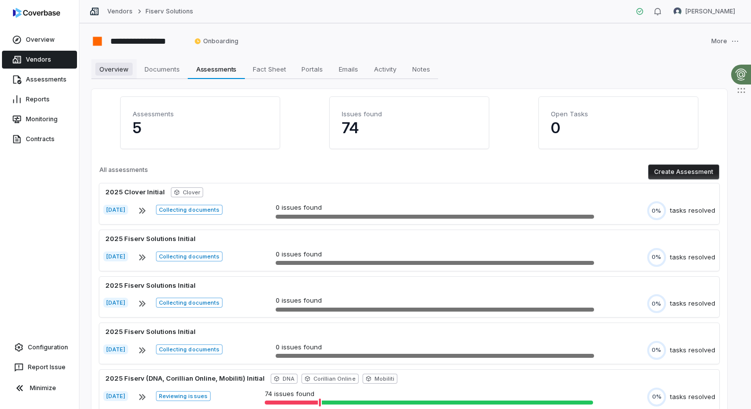
click at [112, 70] on span "Overview" at bounding box center [113, 69] width 37 height 13
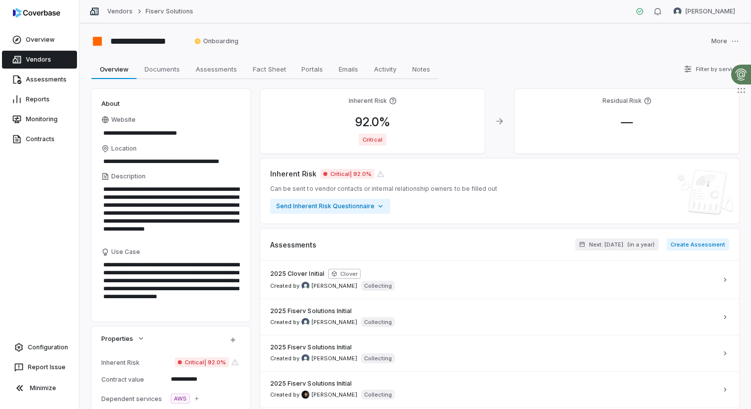
click at [36, 62] on link "Vendors" at bounding box center [39, 60] width 75 height 18
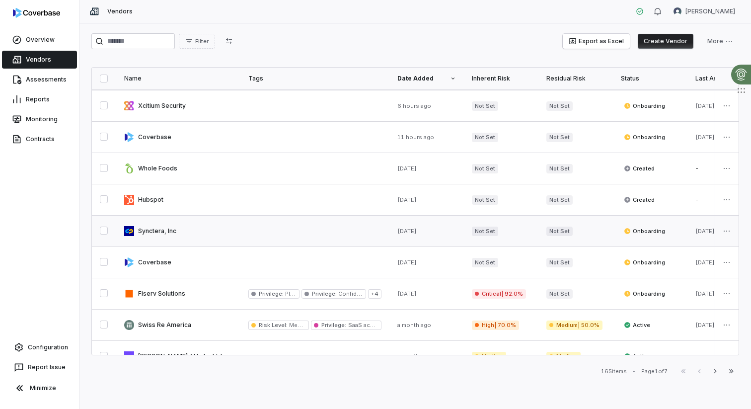
scroll to position [37, 0]
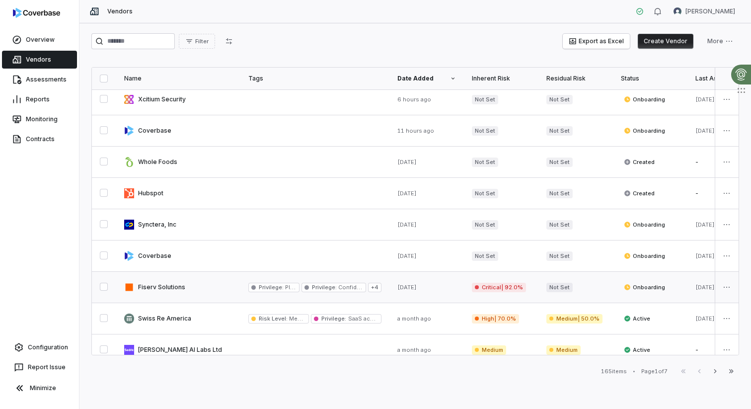
click at [197, 275] on link at bounding box center [178, 287] width 124 height 31
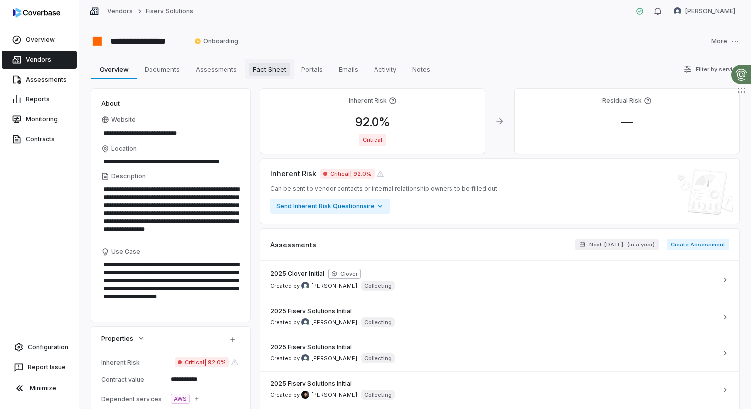
click at [274, 69] on span "Fact Sheet" at bounding box center [269, 69] width 41 height 13
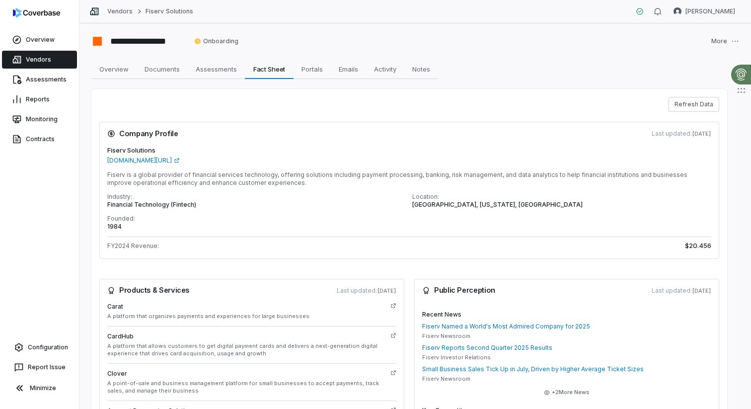
click at [27, 56] on link "Vendors" at bounding box center [39, 60] width 75 height 18
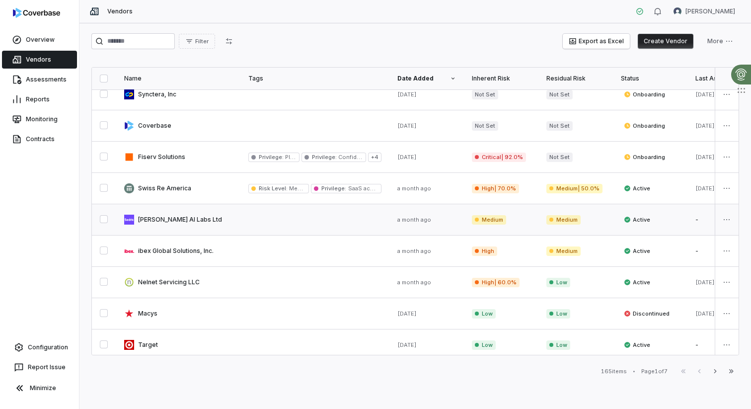
scroll to position [175, 0]
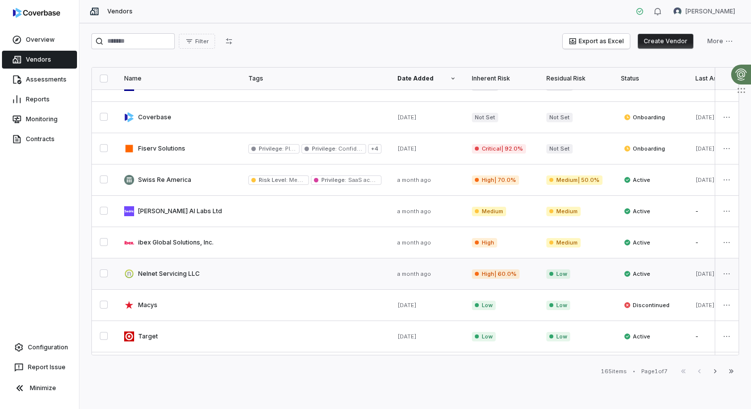
click at [253, 275] on link at bounding box center [314, 273] width 149 height 31
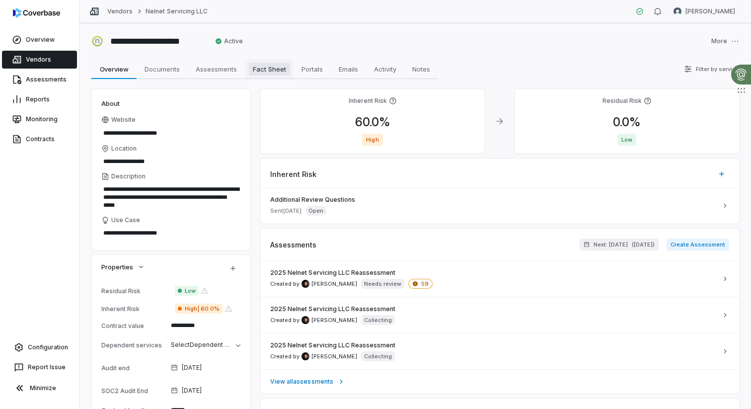
click at [264, 70] on span "Fact Sheet" at bounding box center [269, 69] width 41 height 13
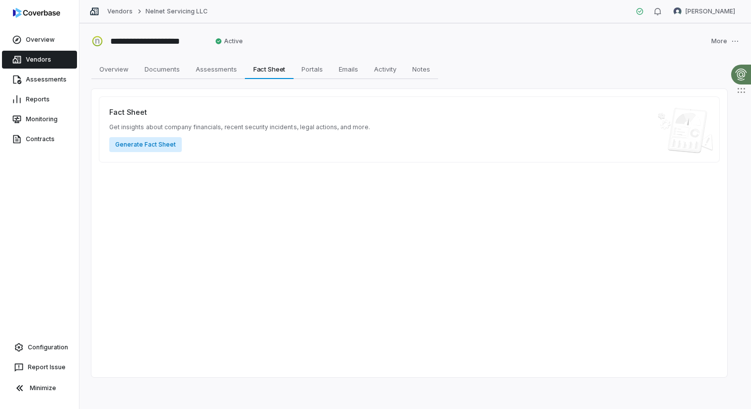
click at [159, 143] on button "Generate Fact Sheet" at bounding box center [145, 144] width 72 height 15
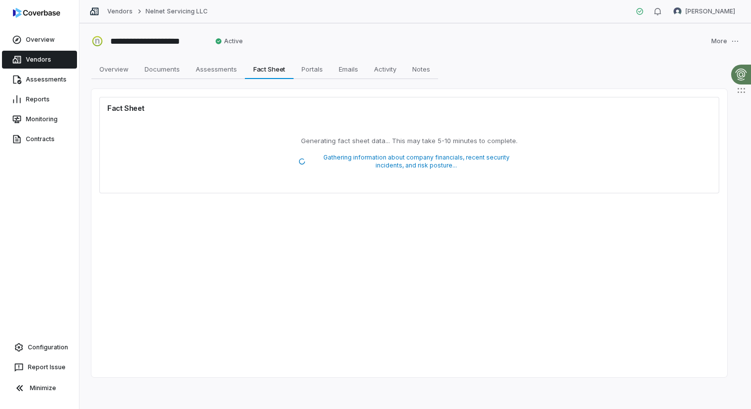
click at [27, 59] on link "Vendors" at bounding box center [39, 60] width 75 height 18
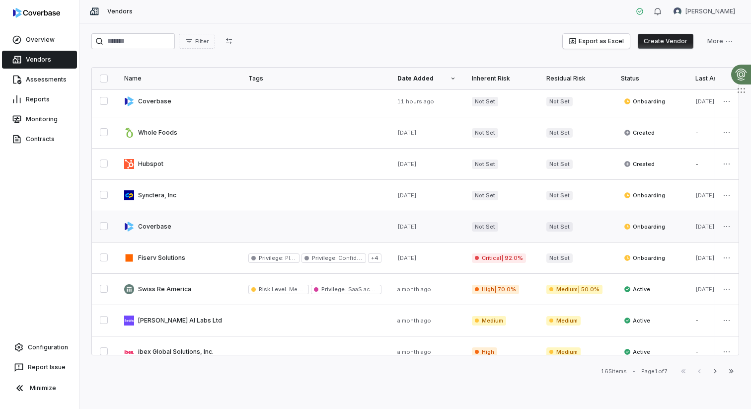
scroll to position [79, 0]
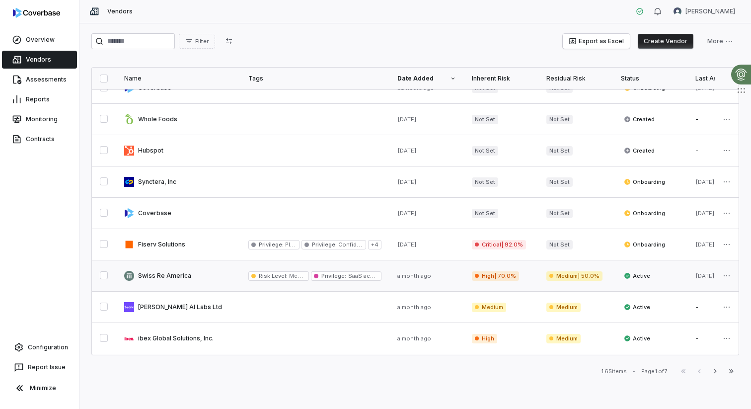
click at [198, 276] on link at bounding box center [178, 275] width 124 height 31
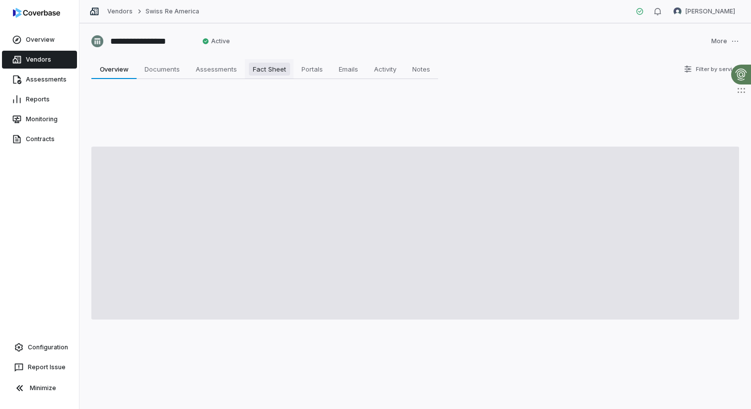
click at [275, 73] on span "Fact Sheet" at bounding box center [269, 69] width 41 height 13
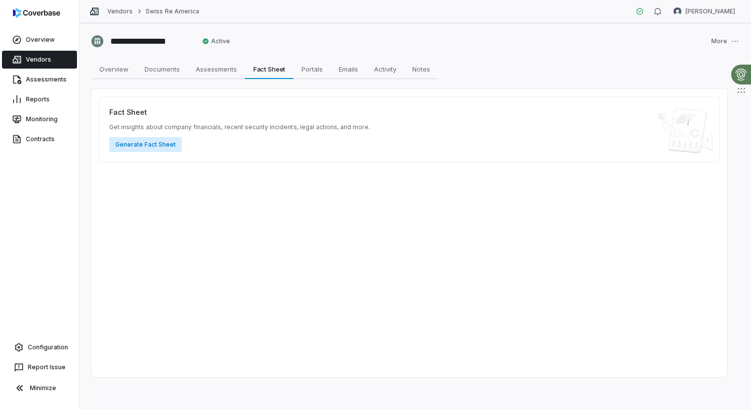
click at [147, 145] on button "Generate Fact Sheet" at bounding box center [145, 144] width 72 height 15
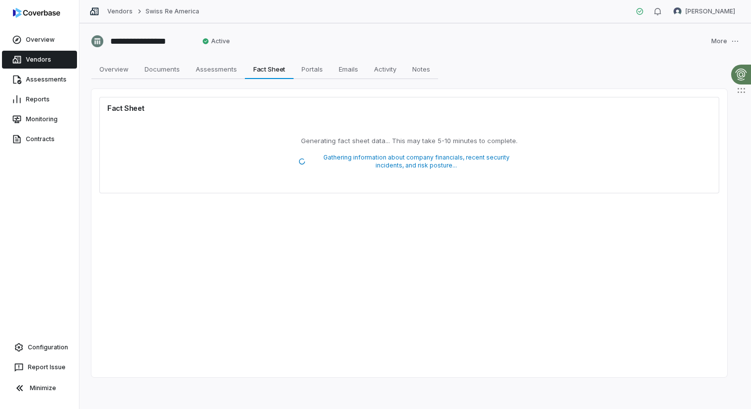
click at [26, 60] on link "Vendors" at bounding box center [39, 60] width 75 height 18
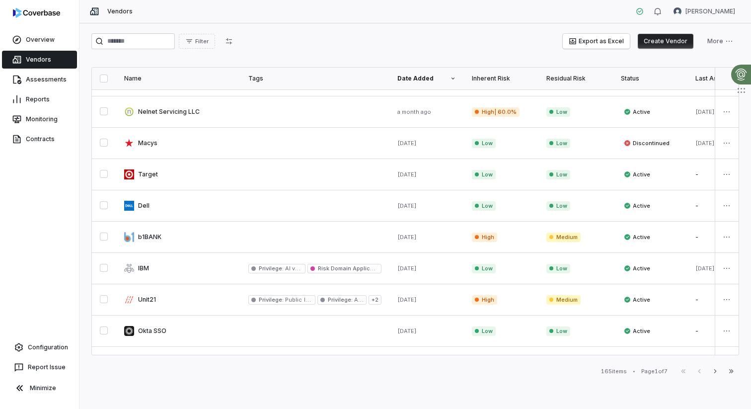
scroll to position [354, 0]
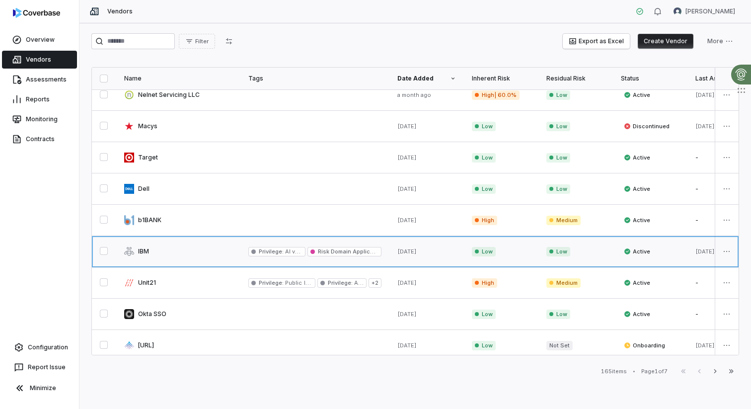
click at [206, 256] on link at bounding box center [178, 251] width 124 height 31
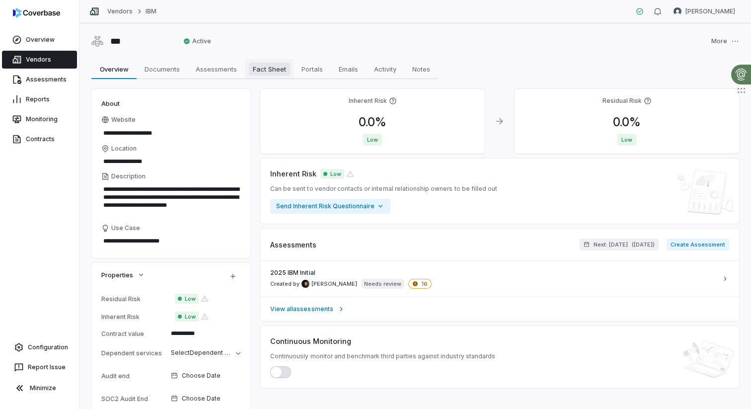
click at [281, 68] on span "Fact Sheet" at bounding box center [269, 69] width 41 height 13
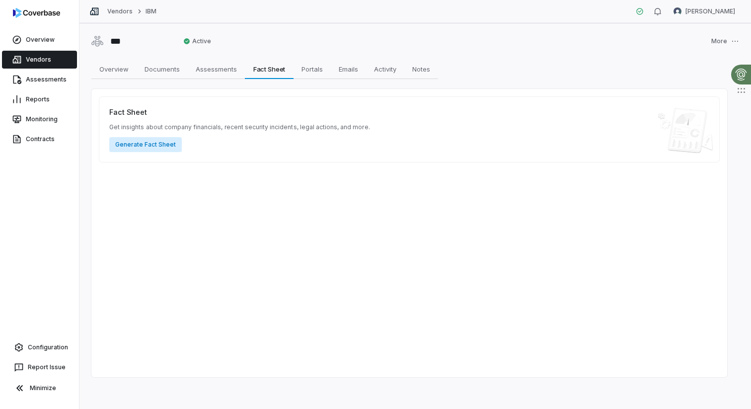
click at [156, 141] on button "Generate Fact Sheet" at bounding box center [145, 144] width 72 height 15
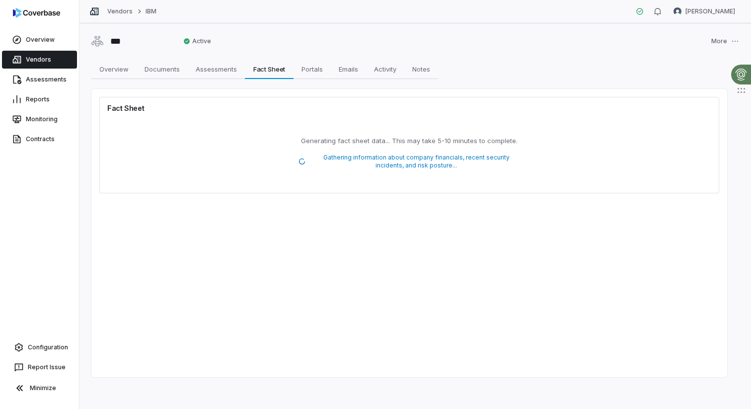
click at [37, 62] on link "Vendors" at bounding box center [39, 60] width 75 height 18
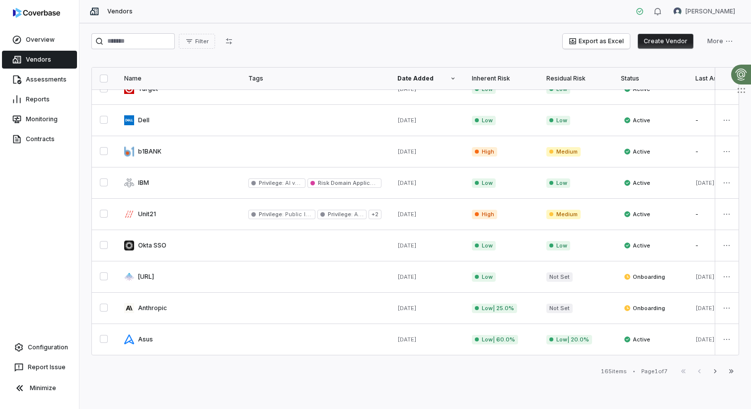
scroll to position [428, 0]
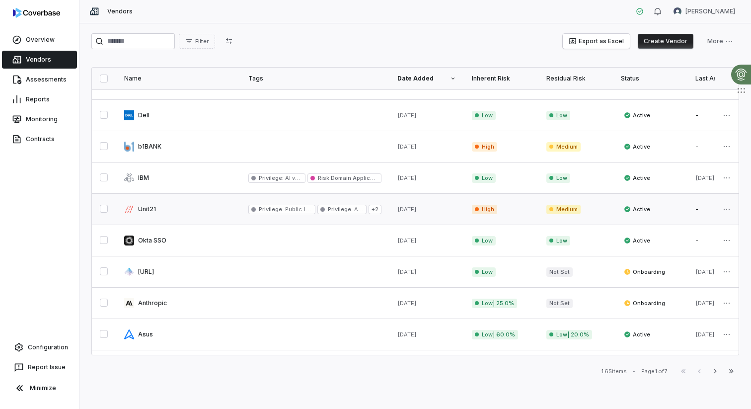
click at [203, 211] on link at bounding box center [178, 209] width 124 height 31
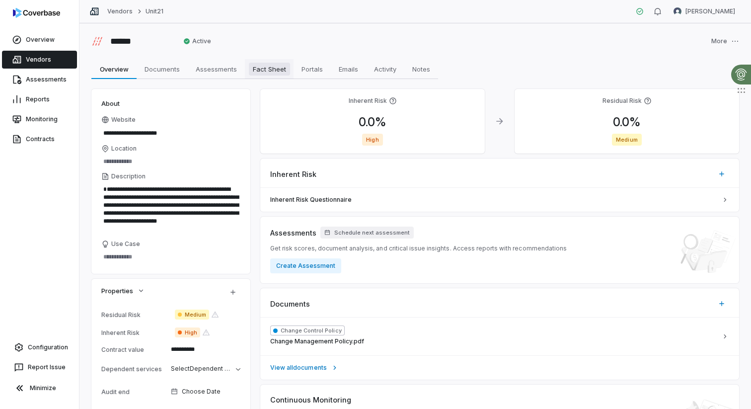
click at [268, 66] on span "Fact Sheet" at bounding box center [269, 69] width 41 height 13
type textarea "*"
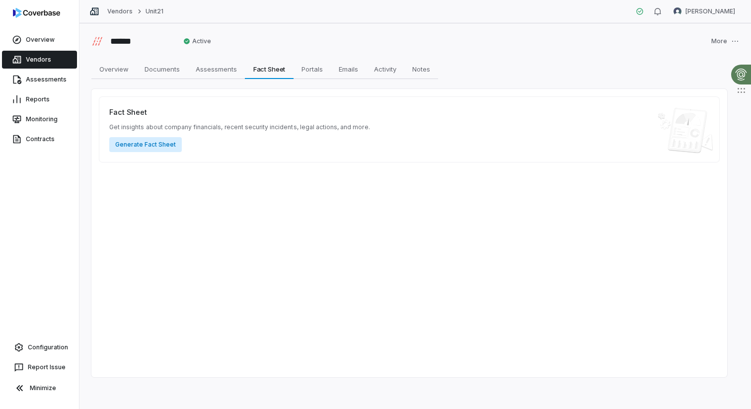
click at [139, 151] on button "Generate Fact Sheet" at bounding box center [145, 144] width 72 height 15
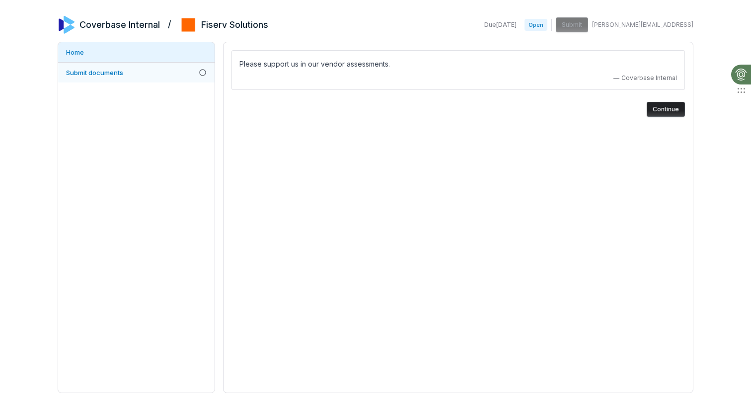
click at [113, 67] on link "Submit documents" at bounding box center [136, 73] width 156 height 20
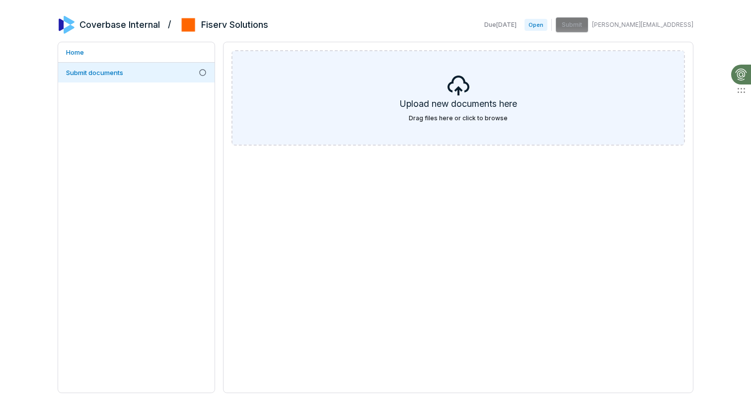
click at [459, 87] on icon at bounding box center [458, 85] width 24 height 24
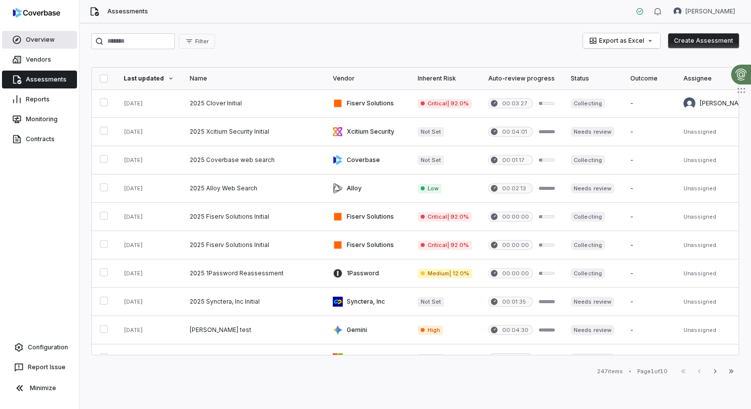
click at [56, 38] on link "Overview" at bounding box center [39, 40] width 75 height 18
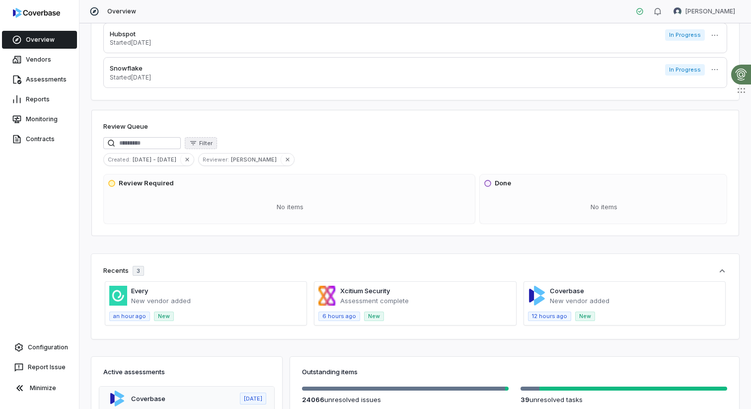
scroll to position [100, 0]
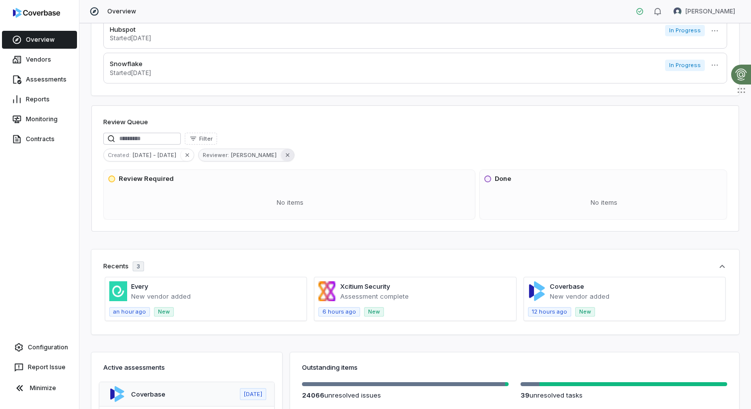
click at [284, 156] on icon "button" at bounding box center [287, 154] width 7 height 7
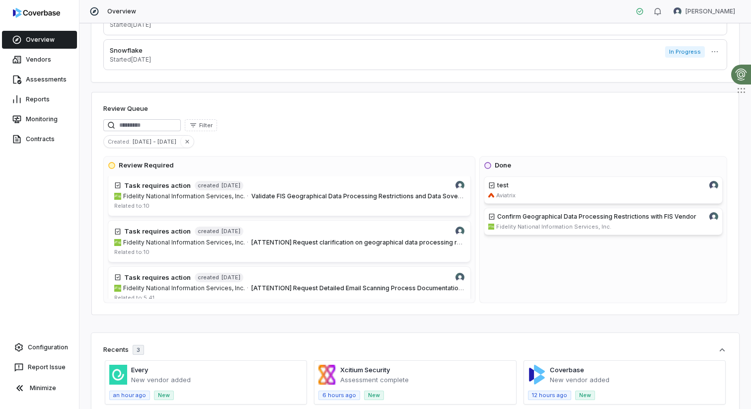
scroll to position [1389, 0]
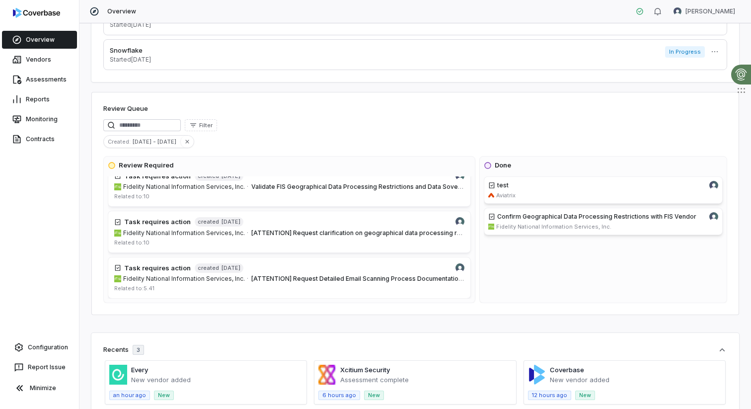
click at [300, 130] on div "Filter" at bounding box center [415, 125] width 624 height 12
click at [53, 68] on link "Vendors" at bounding box center [39, 60] width 75 height 18
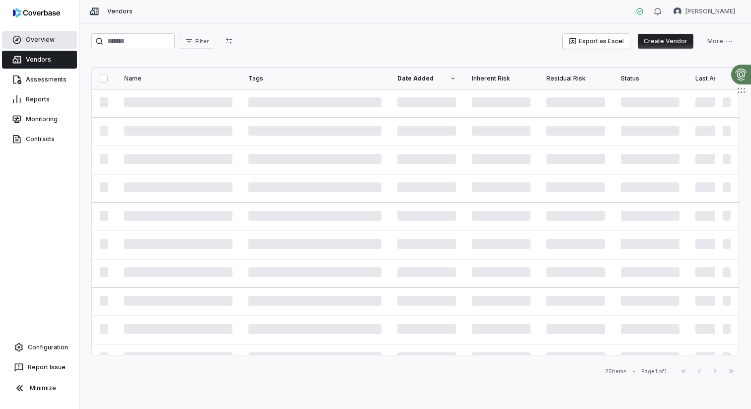
click at [47, 32] on link "Overview" at bounding box center [39, 40] width 75 height 18
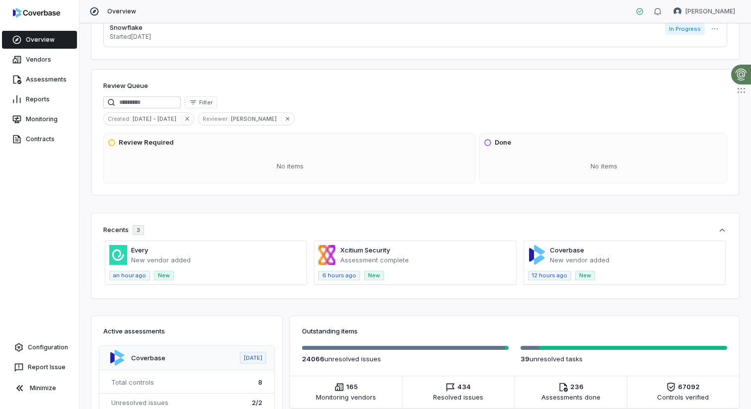
scroll to position [137, 0]
